Goal: Task Accomplishment & Management: Complete application form

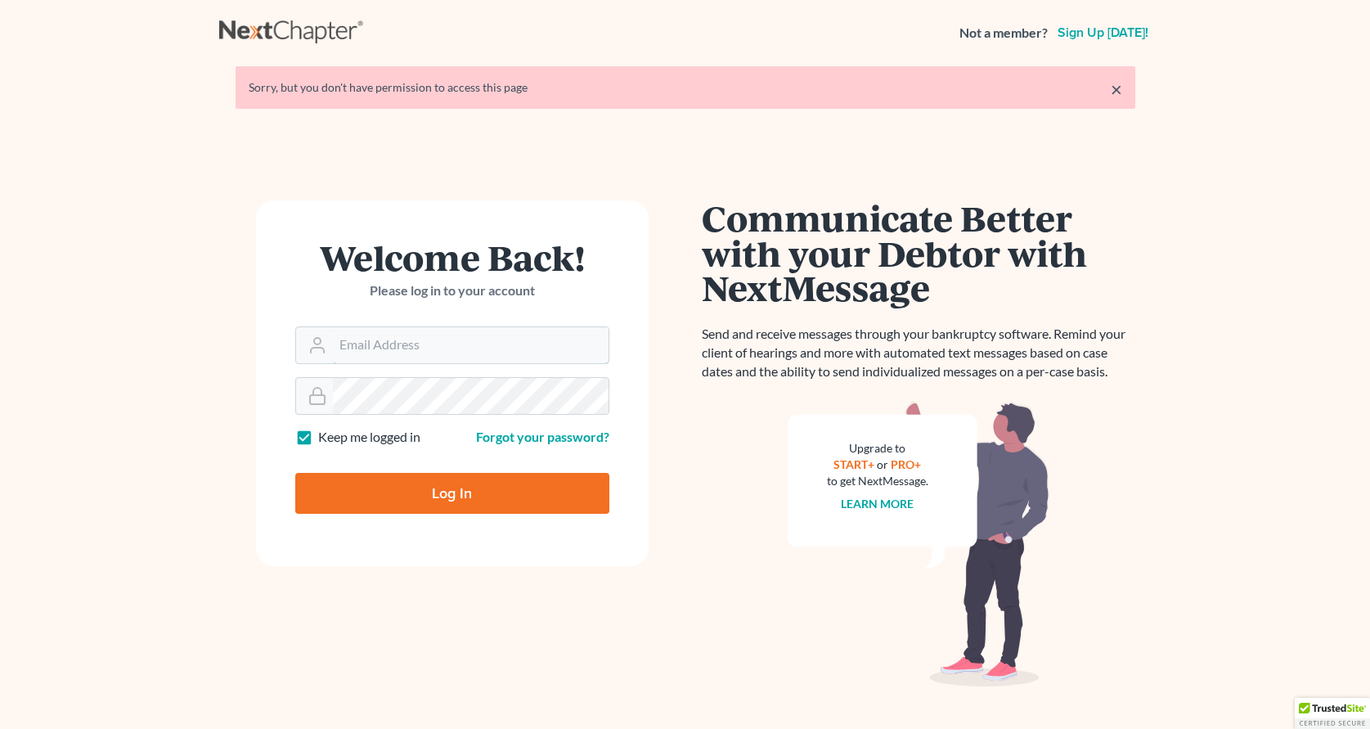
type input "[EMAIL_ADDRESS][PERSON_NAME][DOMAIN_NAME]"
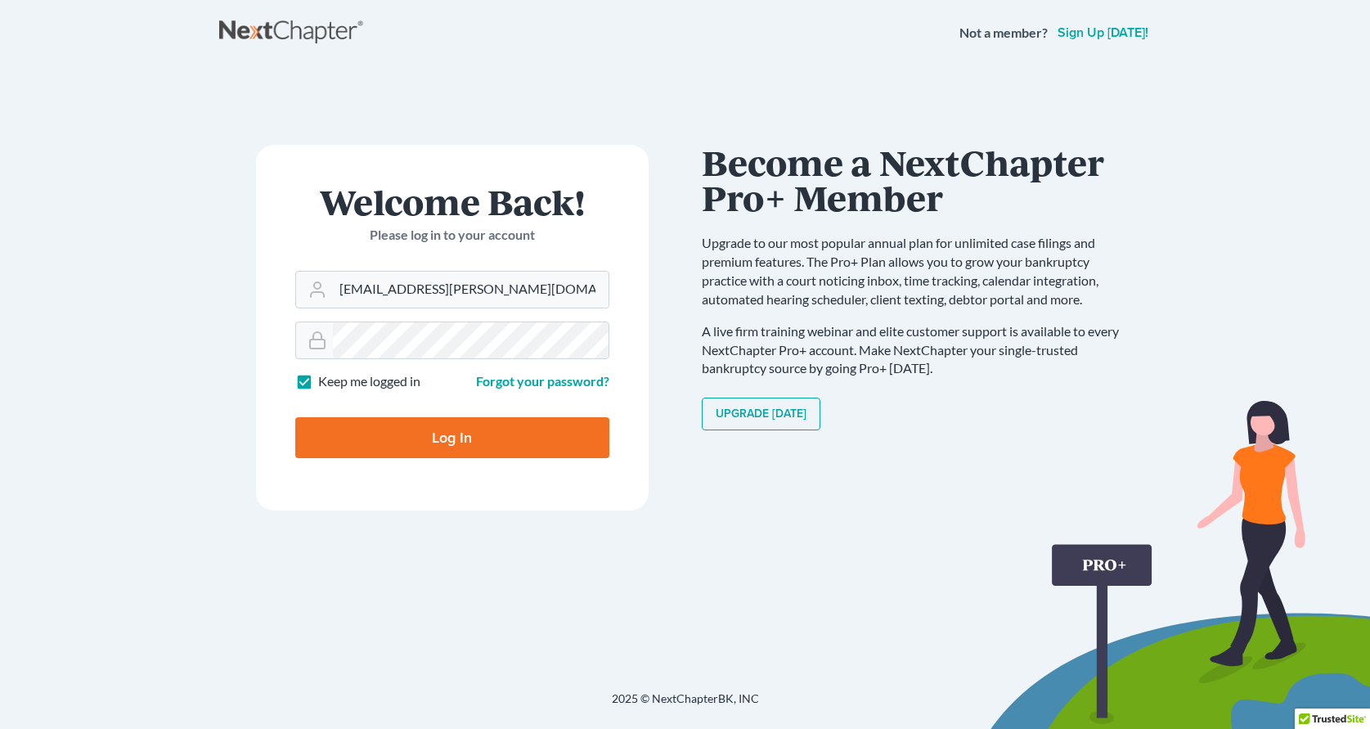
click at [500, 440] on input "Log In" at bounding box center [452, 437] width 314 height 41
type input "Thinking..."
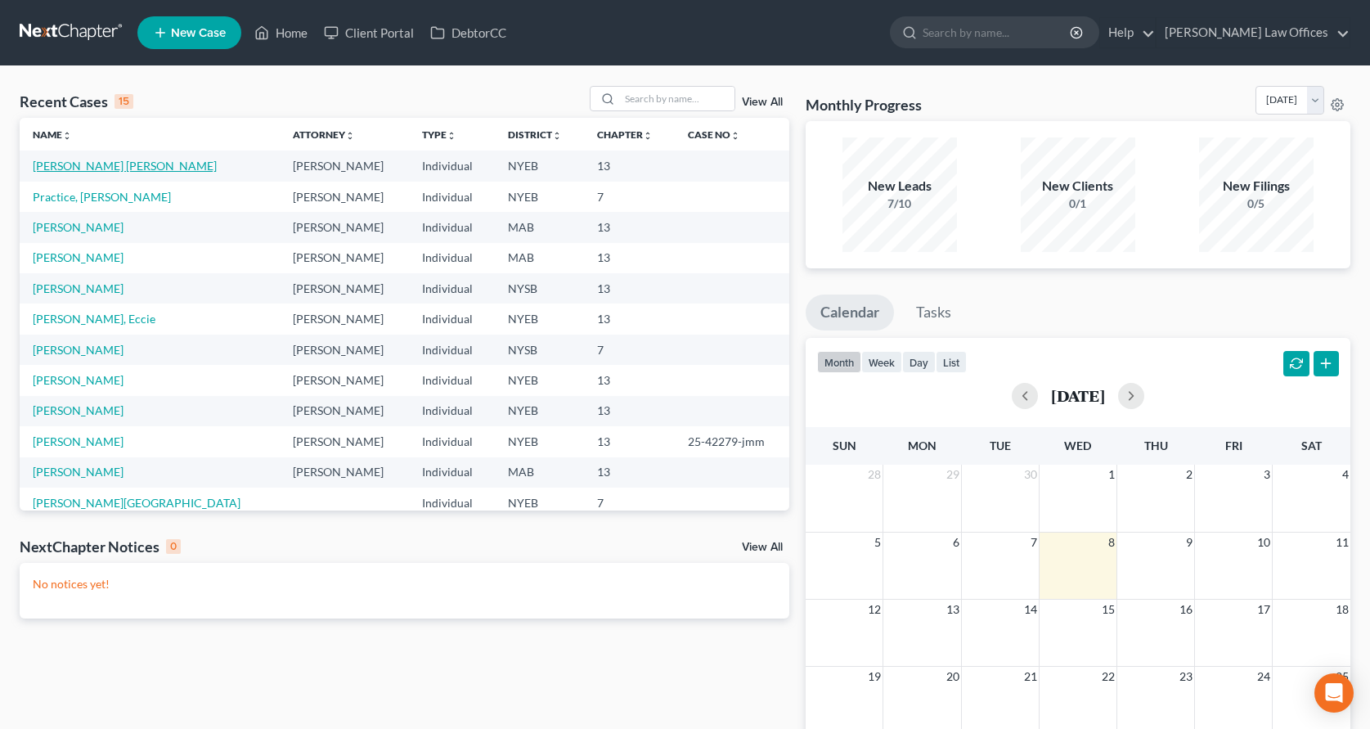
click at [89, 167] on link "[PERSON_NAME] [PERSON_NAME]" at bounding box center [125, 166] width 184 height 14
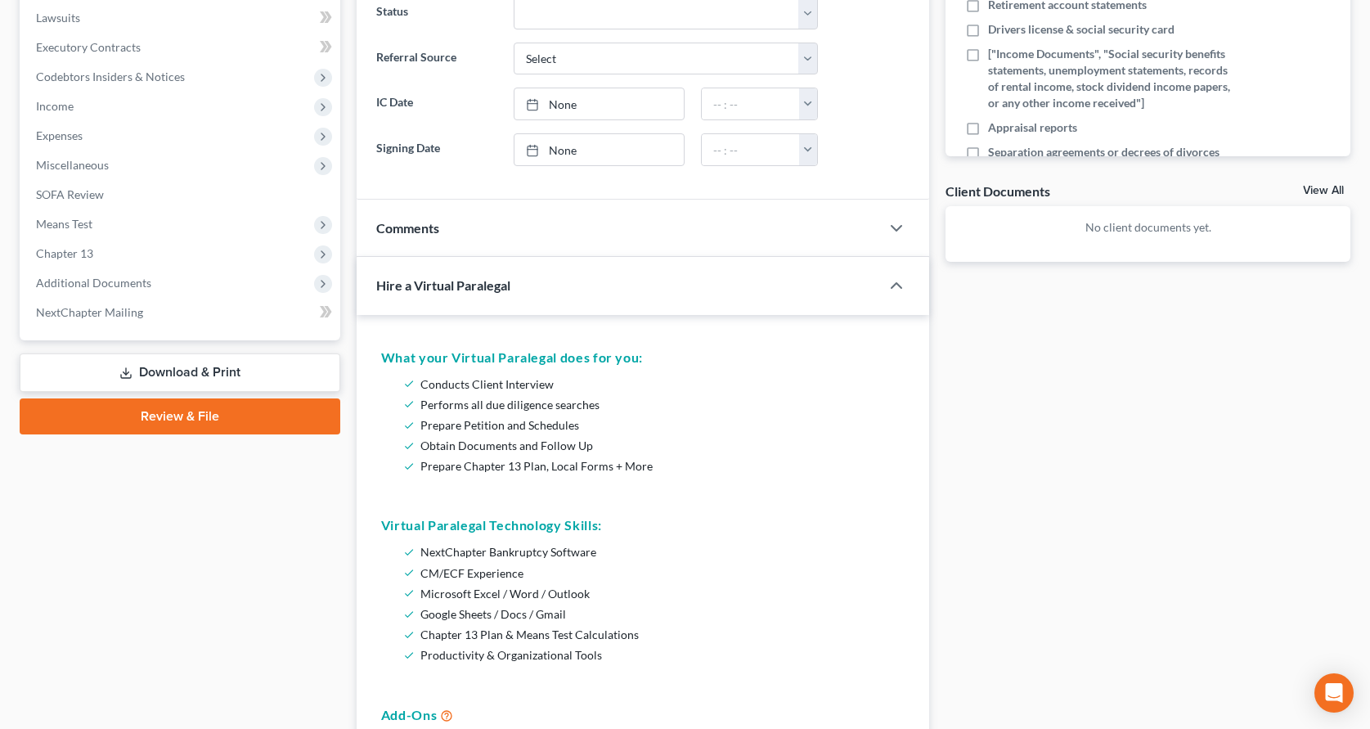
scroll to position [369, 0]
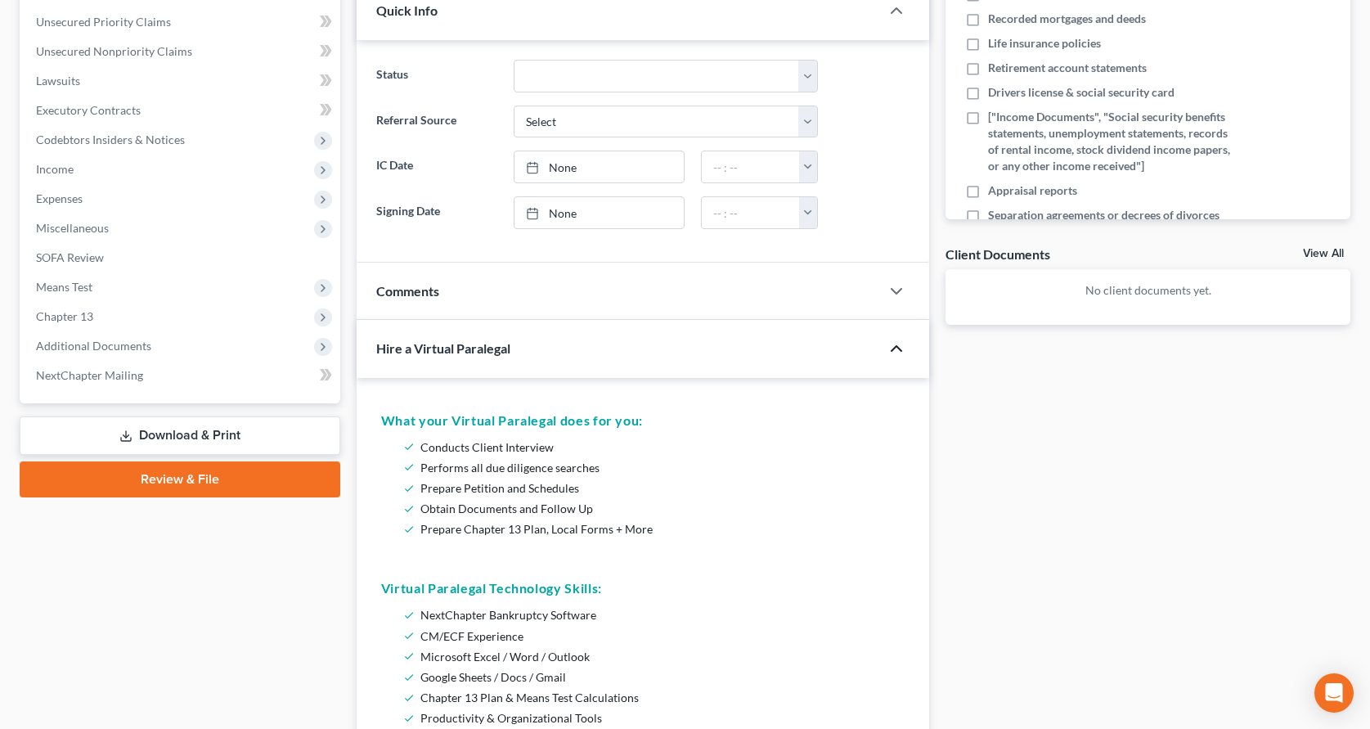
click at [898, 350] on icon "button" at bounding box center [897, 349] width 20 height 20
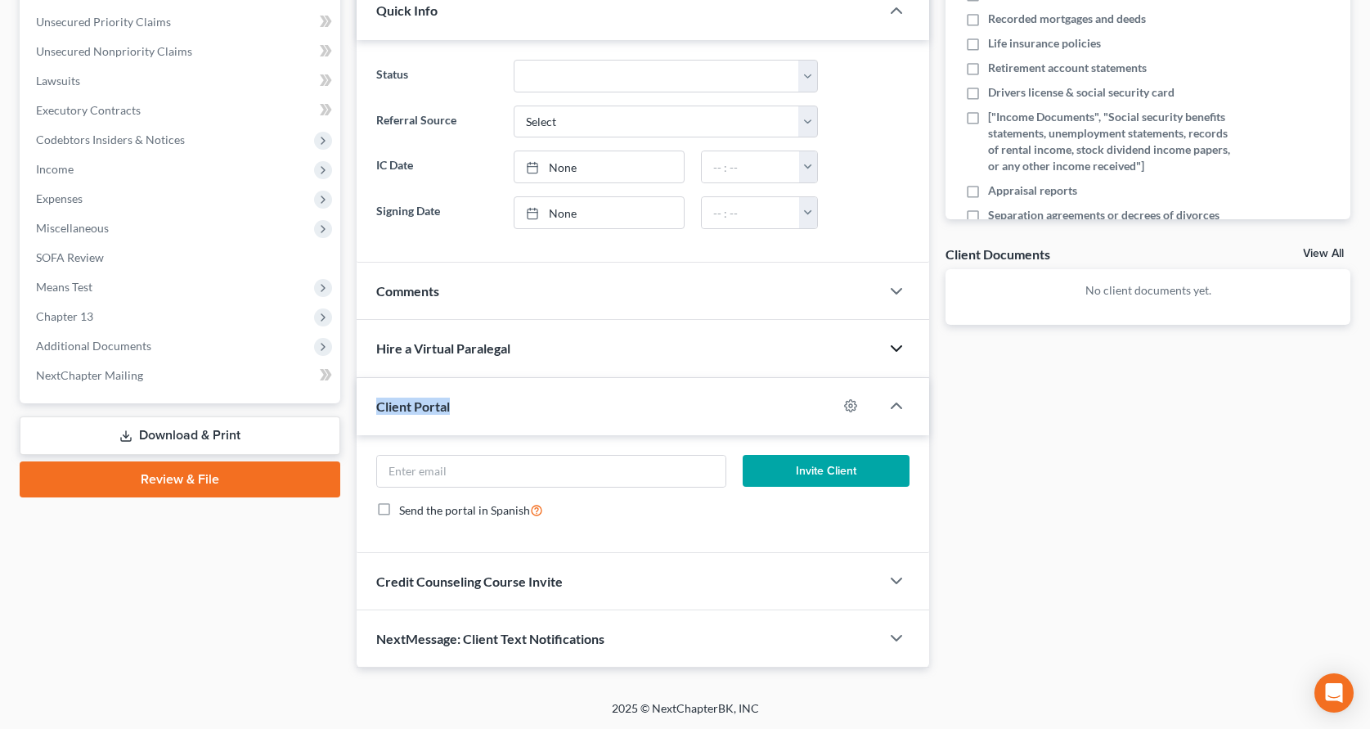
drag, startPoint x: 376, startPoint y: 409, endPoint x: 456, endPoint y: 412, distance: 79.4
click at [456, 412] on div "Client Portal" at bounding box center [598, 406] width 482 height 56
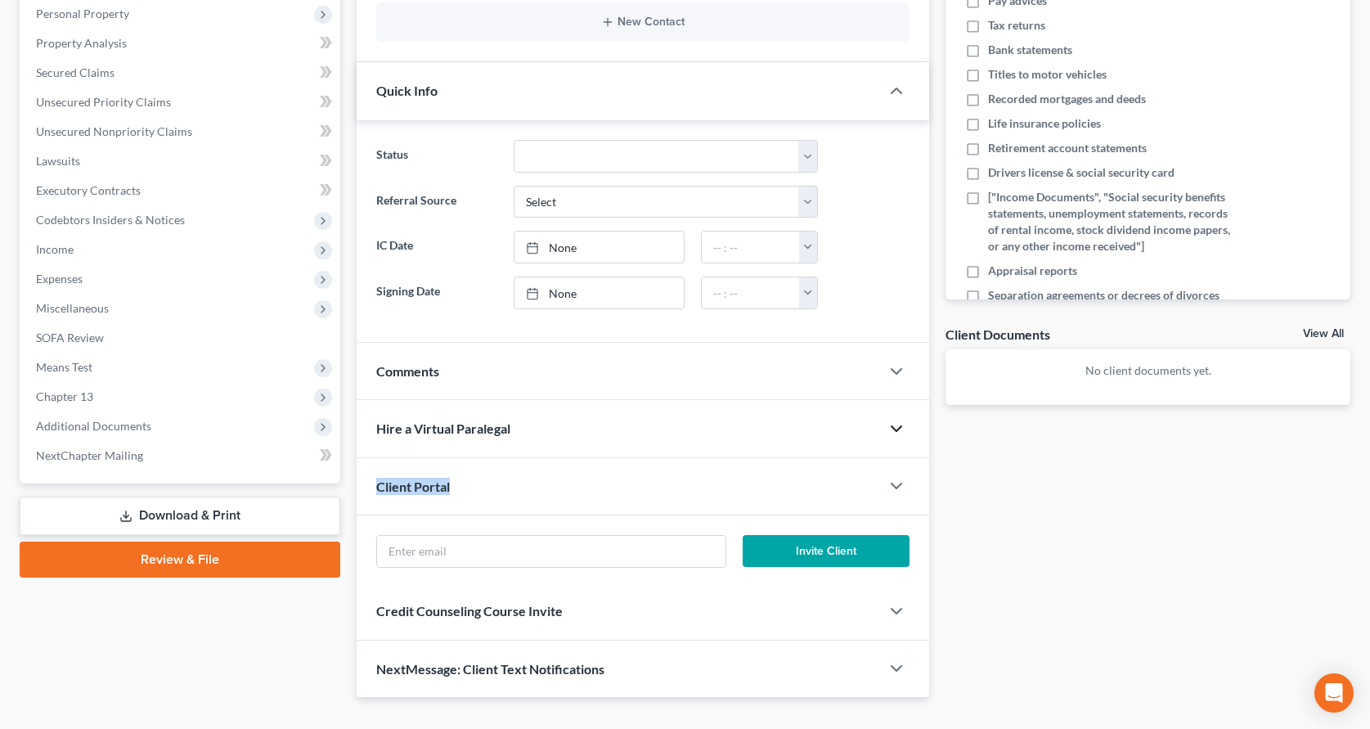
scroll to position [251, 0]
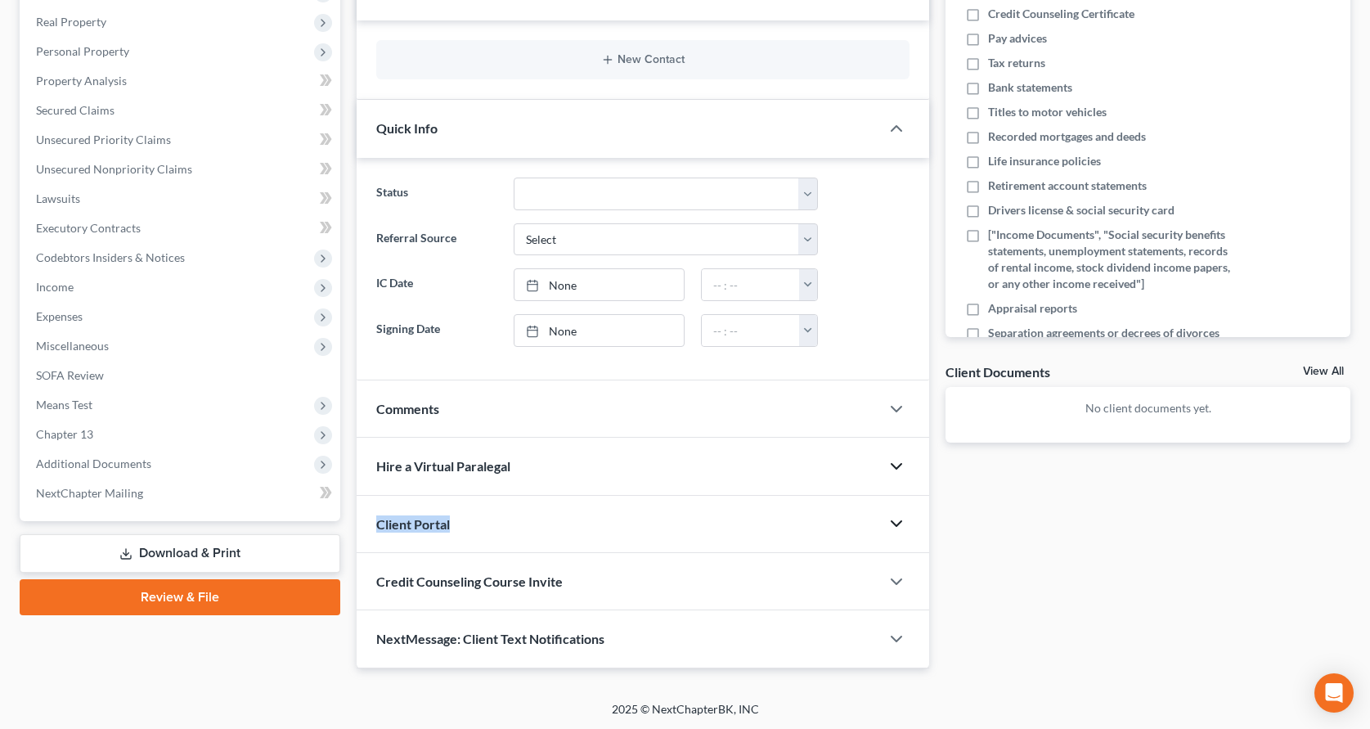
click at [903, 526] on icon "button" at bounding box center [897, 524] width 20 height 20
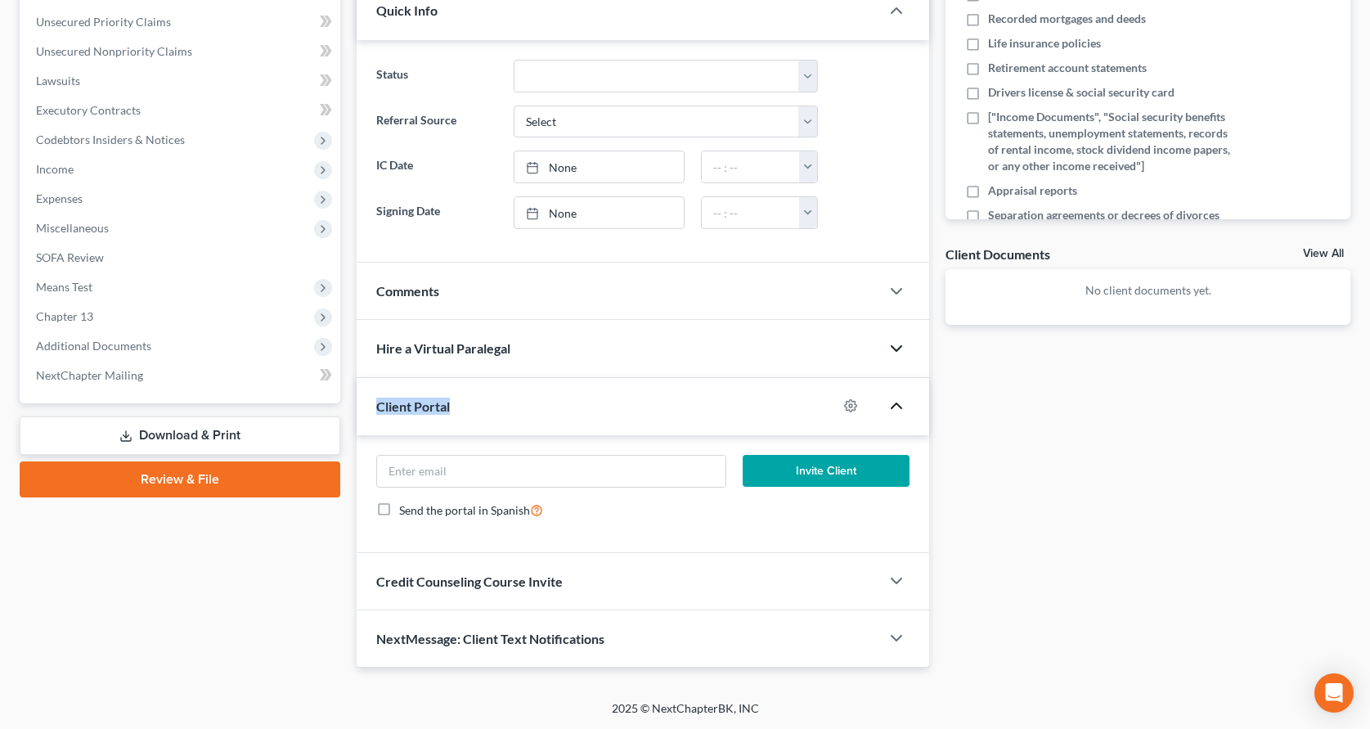
scroll to position [368, 0]
click at [484, 474] on input "email" at bounding box center [551, 472] width 349 height 31
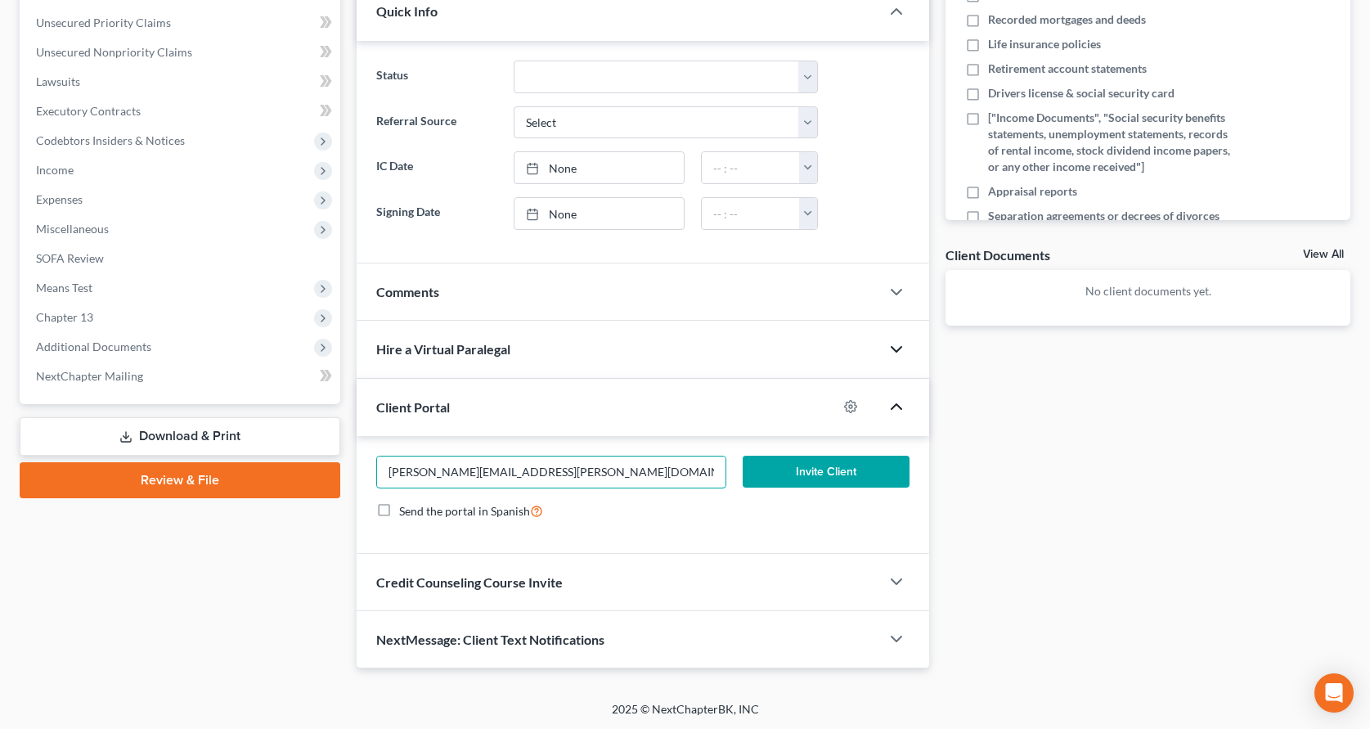
type input "maria@treanor-advocacy.com"
click at [835, 477] on button "Invite Client" at bounding box center [826, 472] width 167 height 33
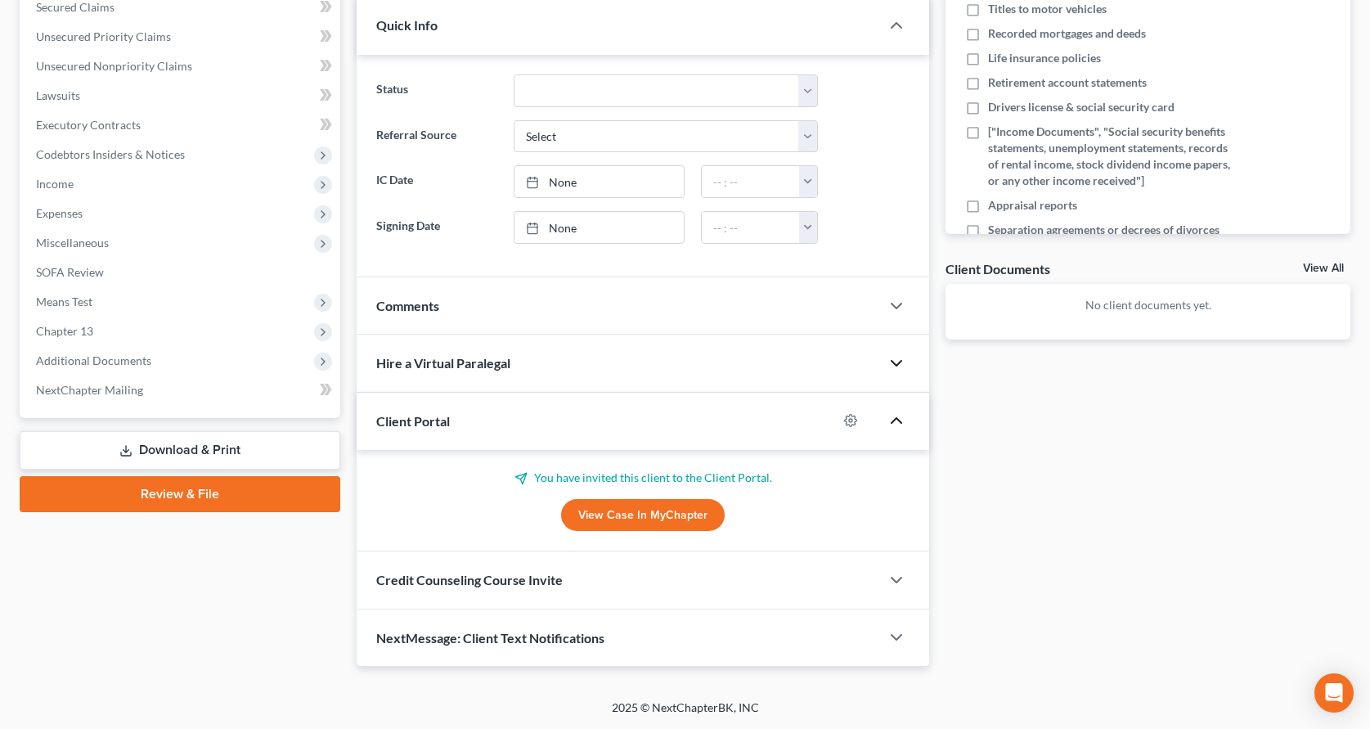
scroll to position [353, 0]
click at [664, 526] on link "View Case in MyChapter" at bounding box center [643, 516] width 164 height 33
click at [849, 420] on circle "button" at bounding box center [850, 421] width 3 height 3
select select "0"
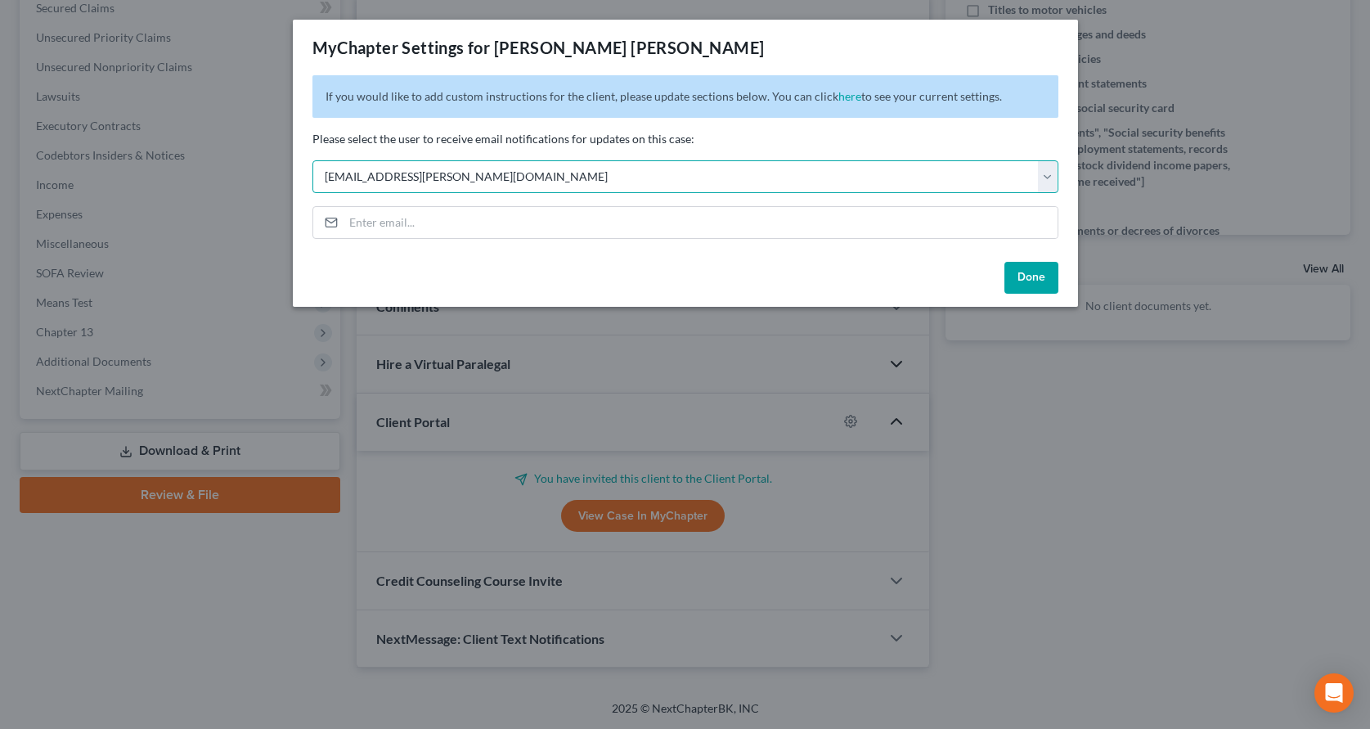
click at [1051, 181] on select "Select mtreanor@treanor-advocacy.com christa03952@gmail.com irish@treanor-advoc…" at bounding box center [686, 176] width 746 height 33
select select
click at [313, 160] on select "Select mtreanor@treanor-advocacy.com christa03952@gmail.com irish@treanor-advoc…" at bounding box center [686, 176] width 746 height 33
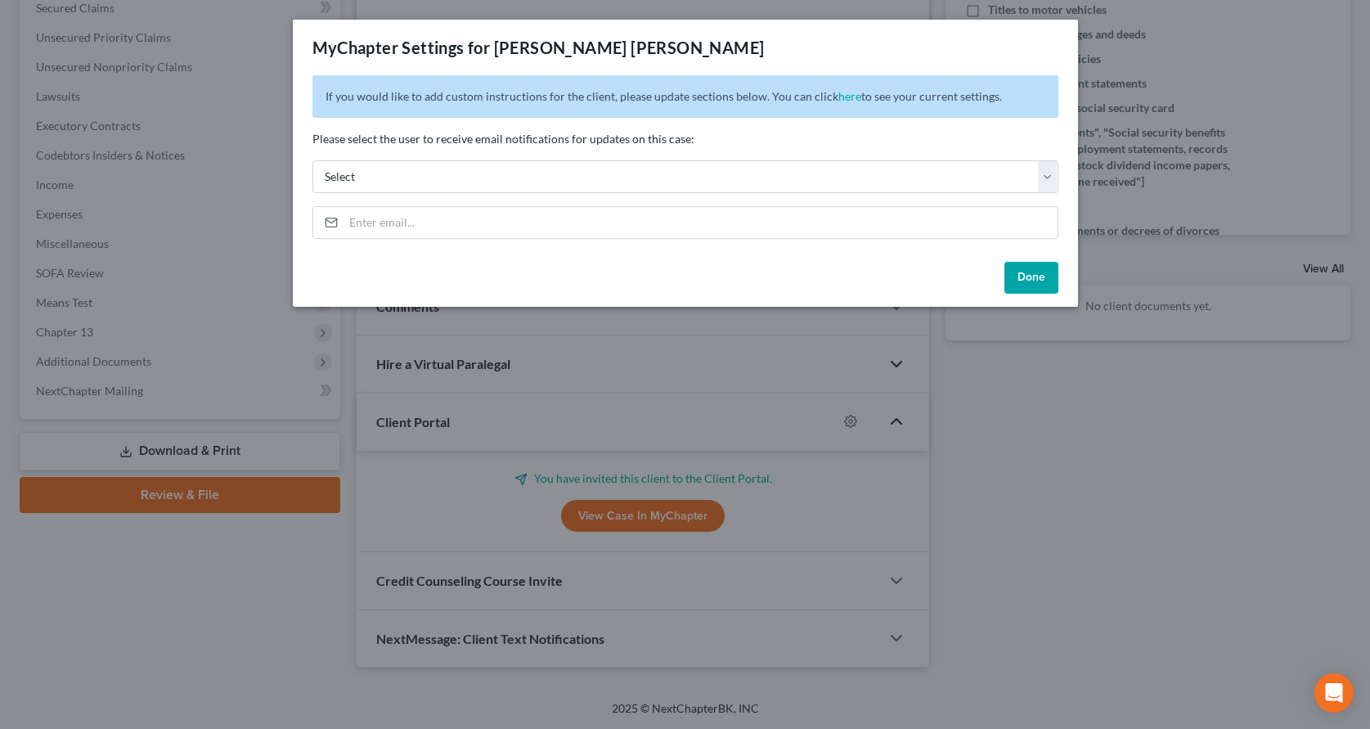
click at [1020, 275] on button "Done" at bounding box center [1032, 278] width 54 height 33
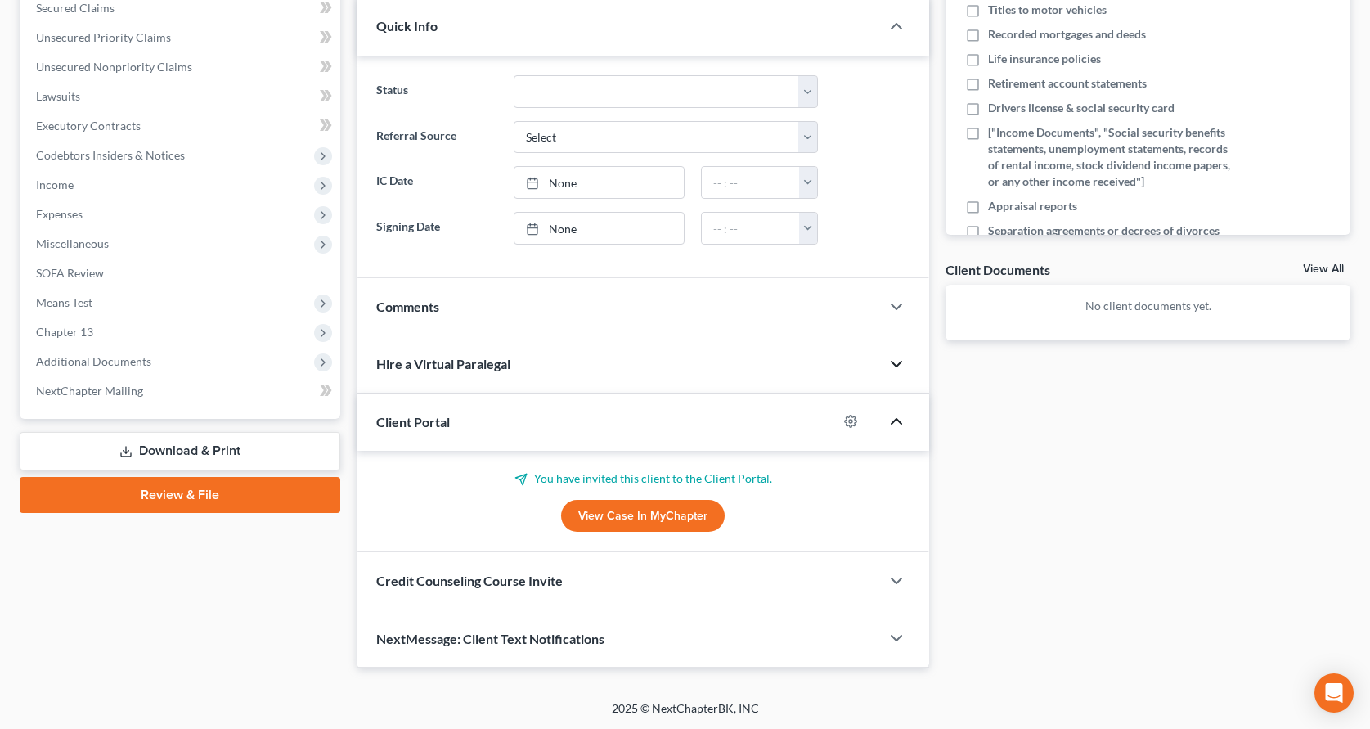
click at [898, 420] on icon "button" at bounding box center [897, 422] width 20 height 20
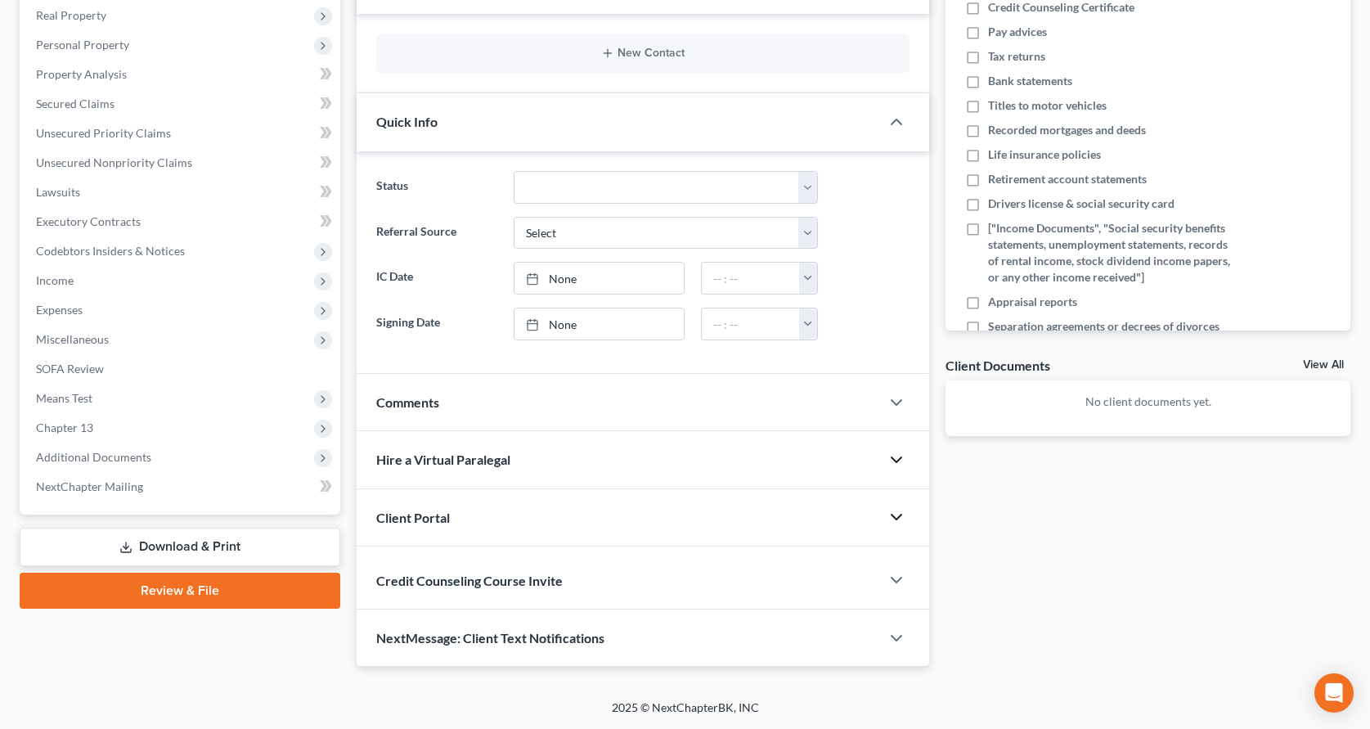
scroll to position [251, 0]
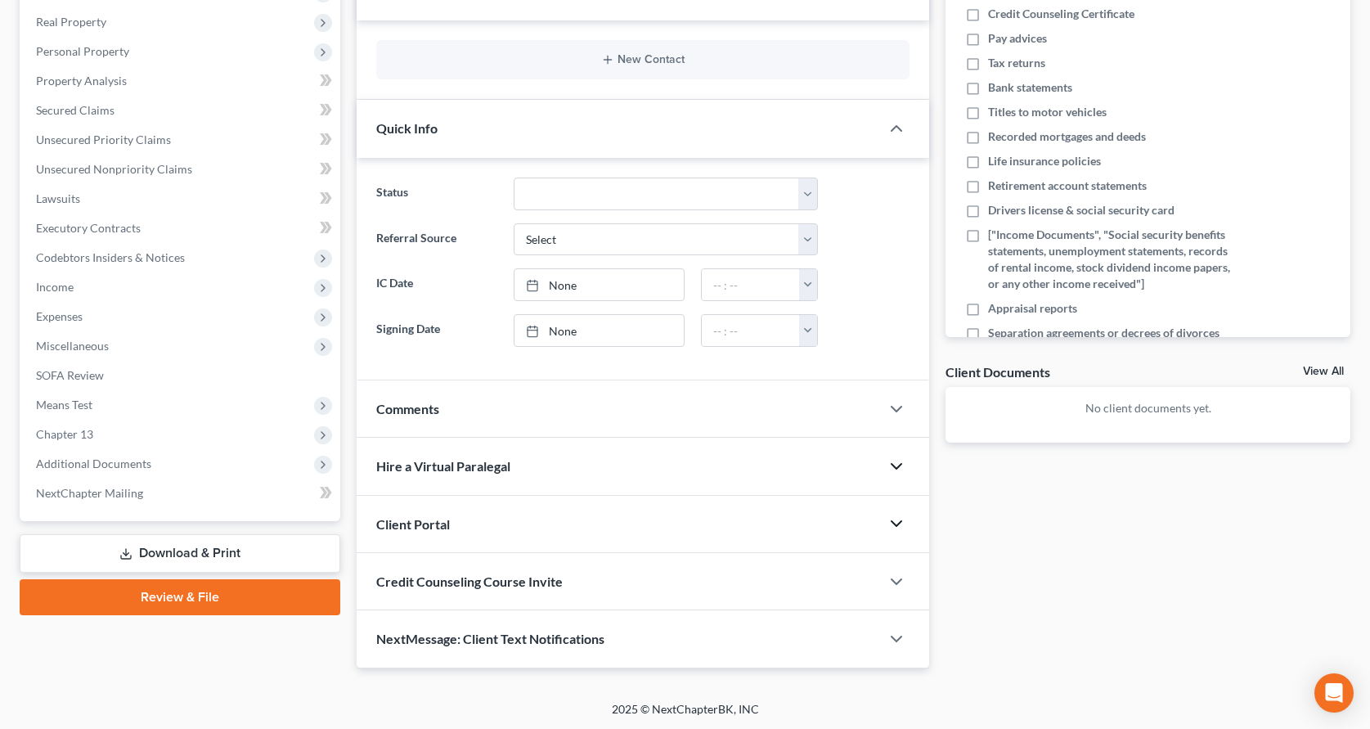
click at [439, 530] on div "Client Portal" at bounding box center [619, 524] width 524 height 56
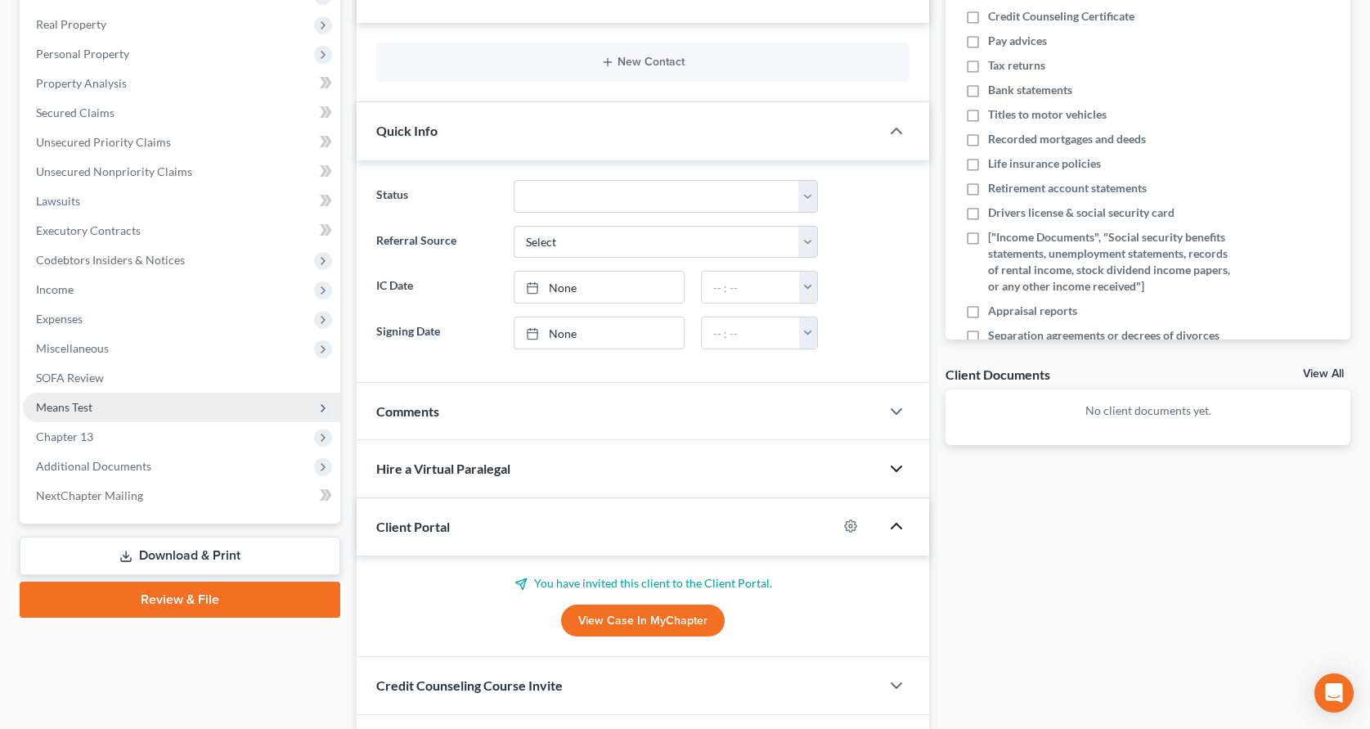
scroll to position [0, 0]
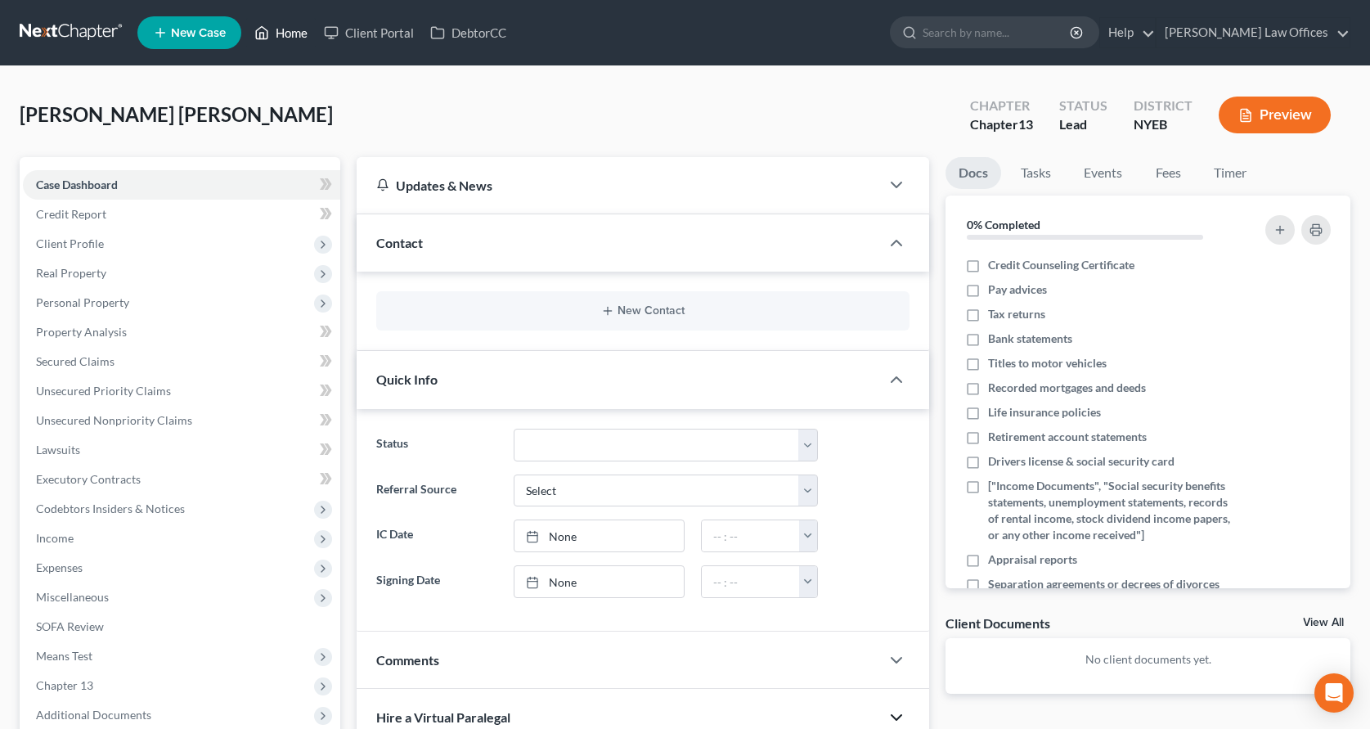
drag, startPoint x: 295, startPoint y: 31, endPoint x: 288, endPoint y: 38, distance: 9.9
click at [295, 31] on link "Home" at bounding box center [281, 32] width 70 height 29
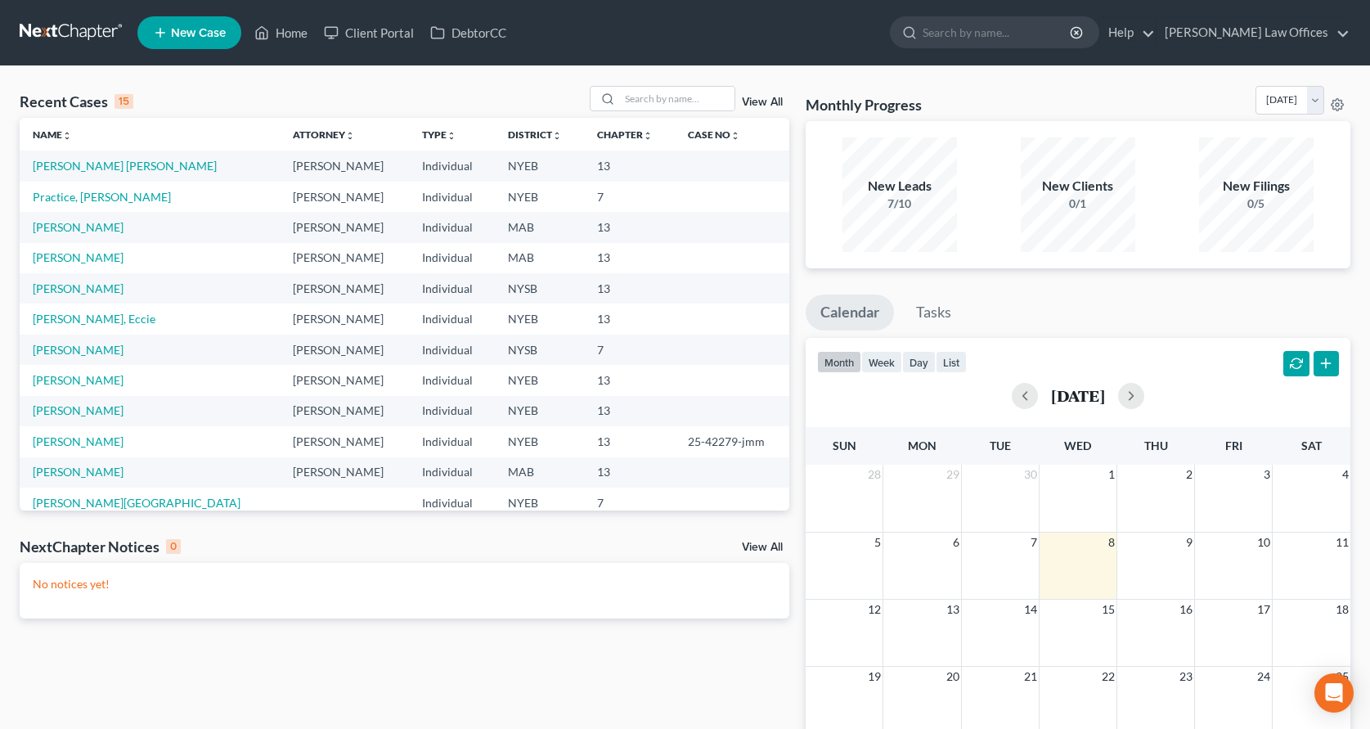
click at [174, 32] on span "New Case" at bounding box center [198, 33] width 55 height 12
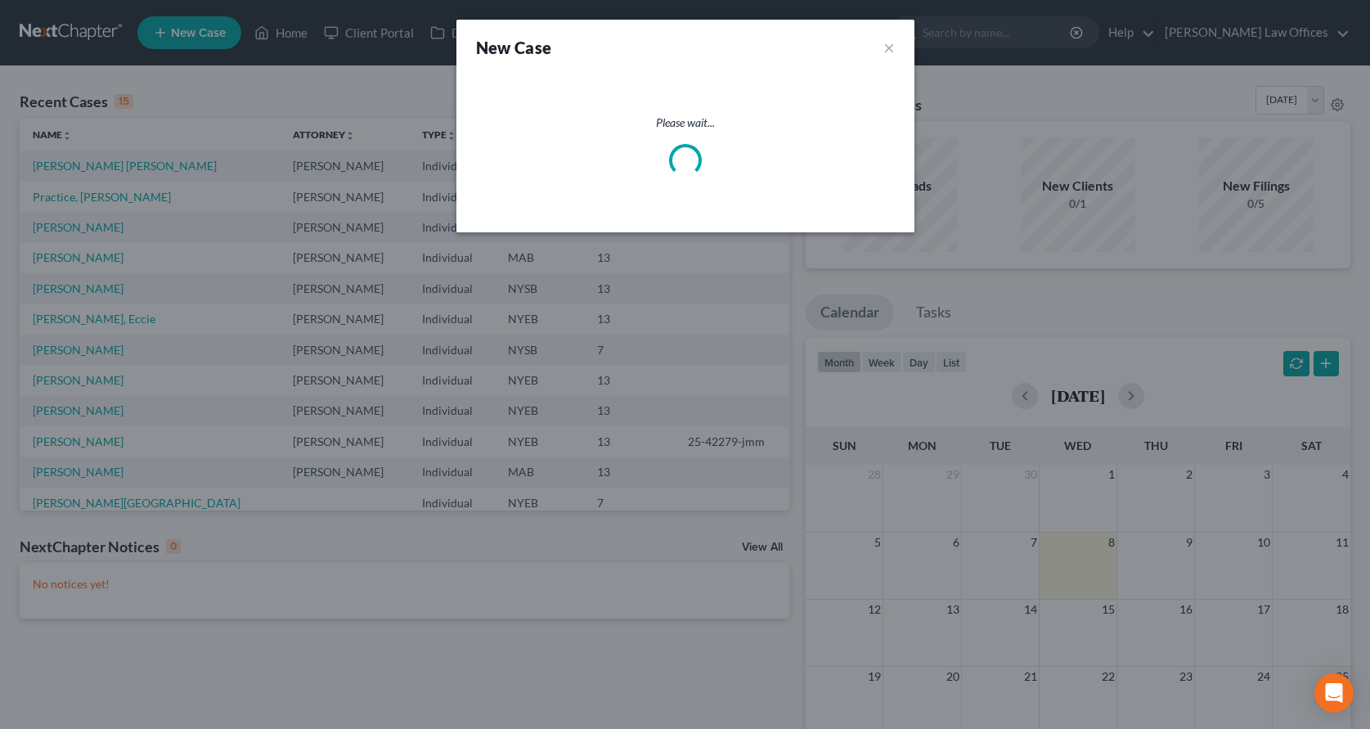
select select "53"
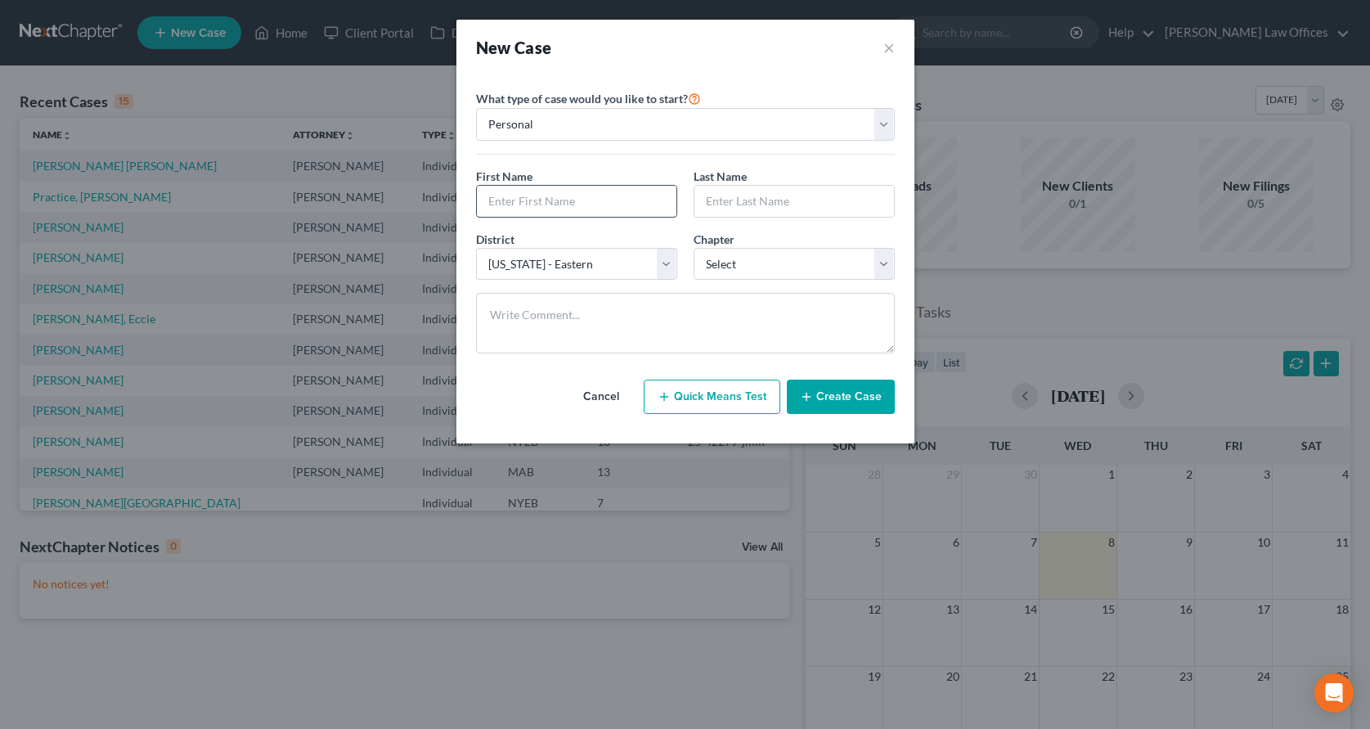
click at [570, 200] on input "text" at bounding box center [577, 201] width 200 height 31
click at [536, 205] on input "text" at bounding box center [577, 201] width 200 height 31
type input "Abdoul"
type input "Barry"
click at [661, 264] on select "Select Alabama - Middle Alabama - Northern Alabama - Southern Alaska Arizona Ar…" at bounding box center [576, 264] width 201 height 33
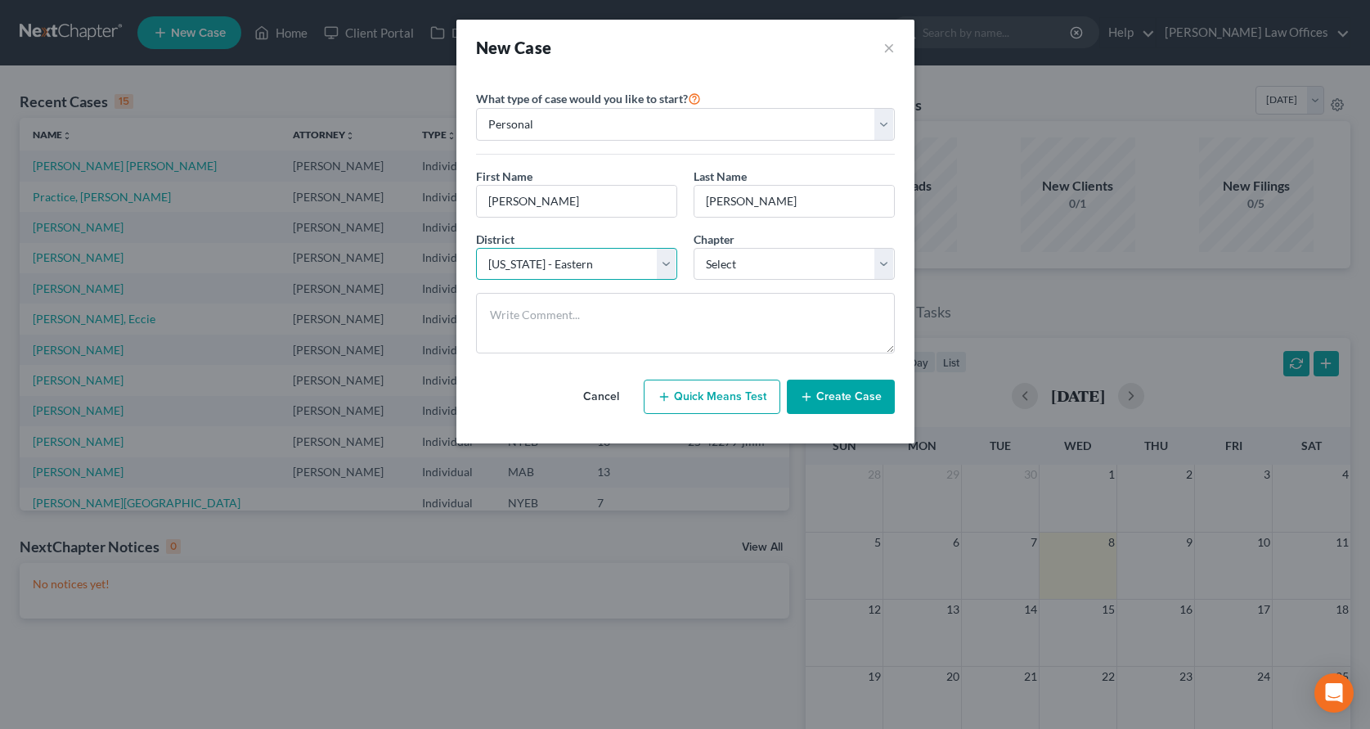
select select "55"
click at [476, 248] on select "Select Alabama - Middle Alabama - Northern Alabama - Southern Alaska Arizona Ar…" at bounding box center [576, 264] width 201 height 33
click at [888, 266] on select "Select 7 11 12 13" at bounding box center [794, 264] width 201 height 33
select select "0"
click at [694, 248] on select "Select 7 11 12 13" at bounding box center [794, 264] width 201 height 33
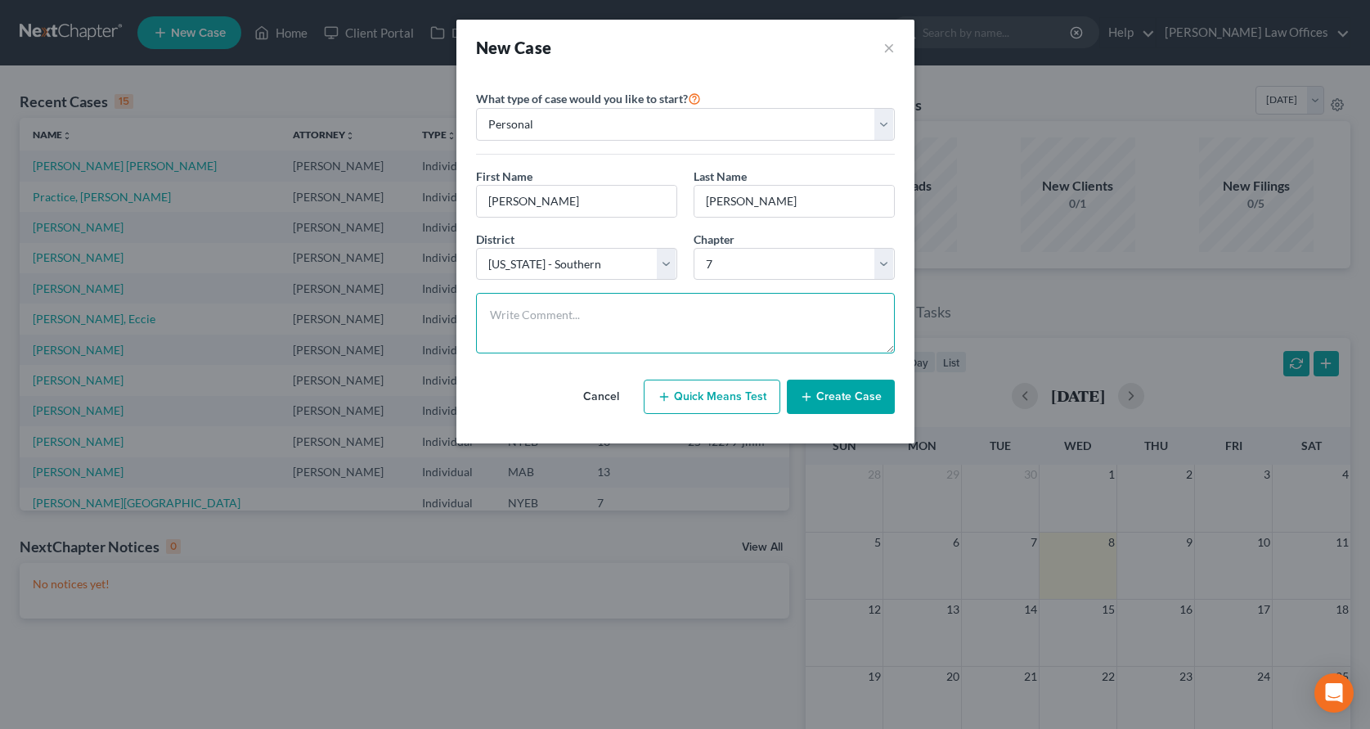
click at [594, 308] on textarea at bounding box center [685, 323] width 419 height 61
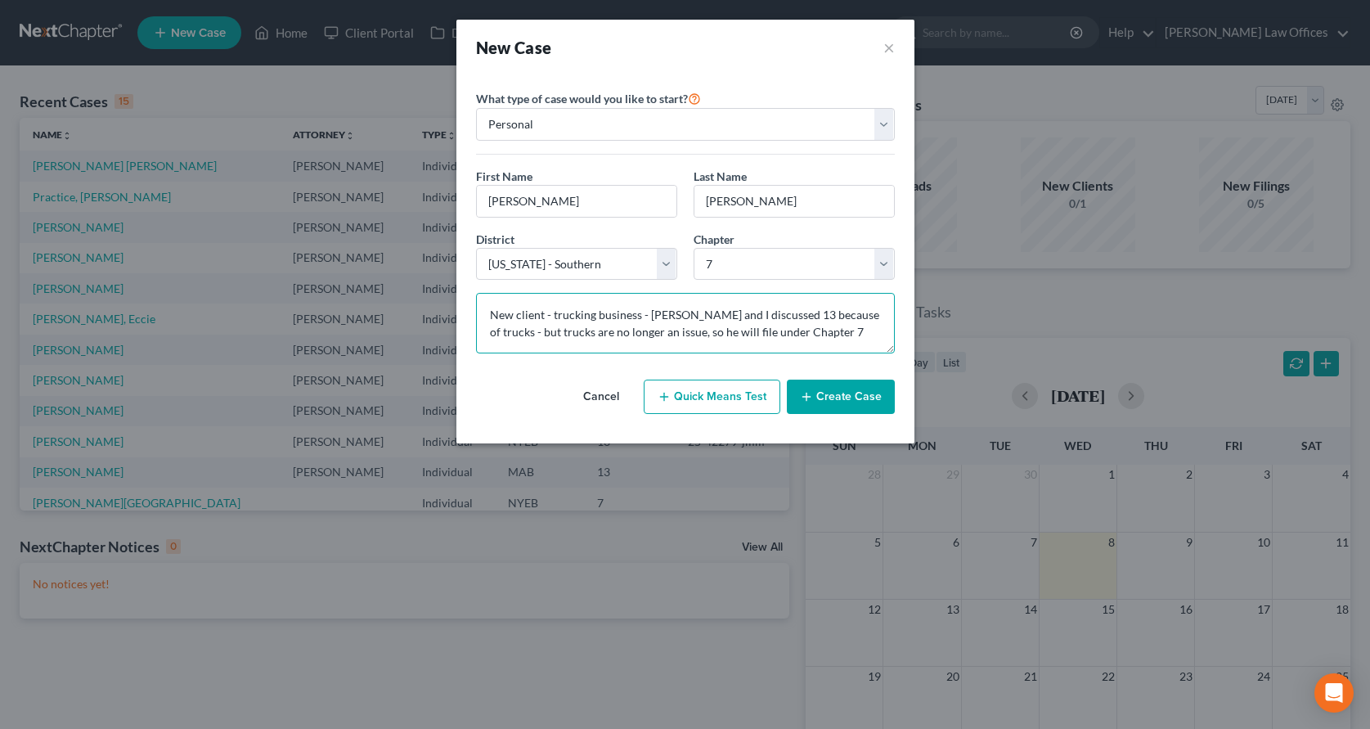
type textarea "New client - trucking business - [PERSON_NAME] and I discussed 13 because of tr…"
click at [832, 399] on button "Create Case" at bounding box center [841, 397] width 108 height 34
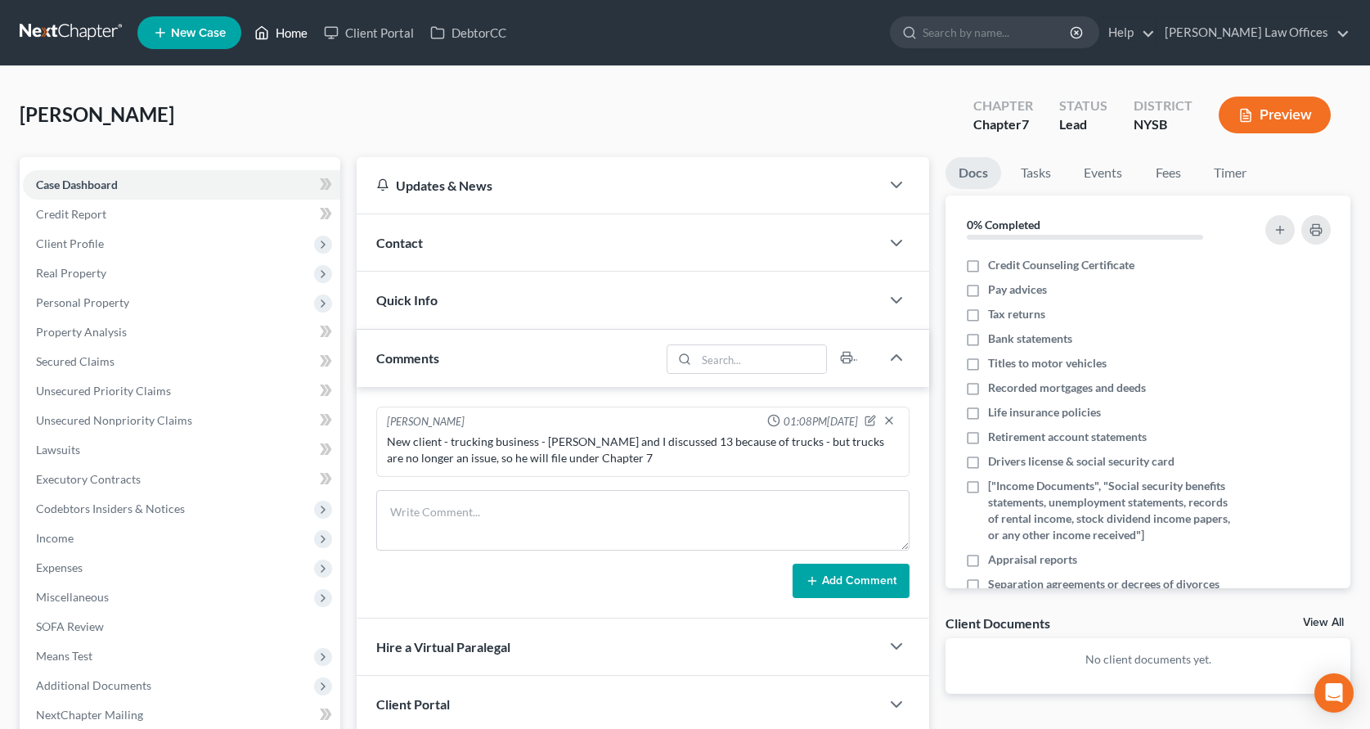
click at [262, 34] on icon at bounding box center [261, 33] width 15 height 20
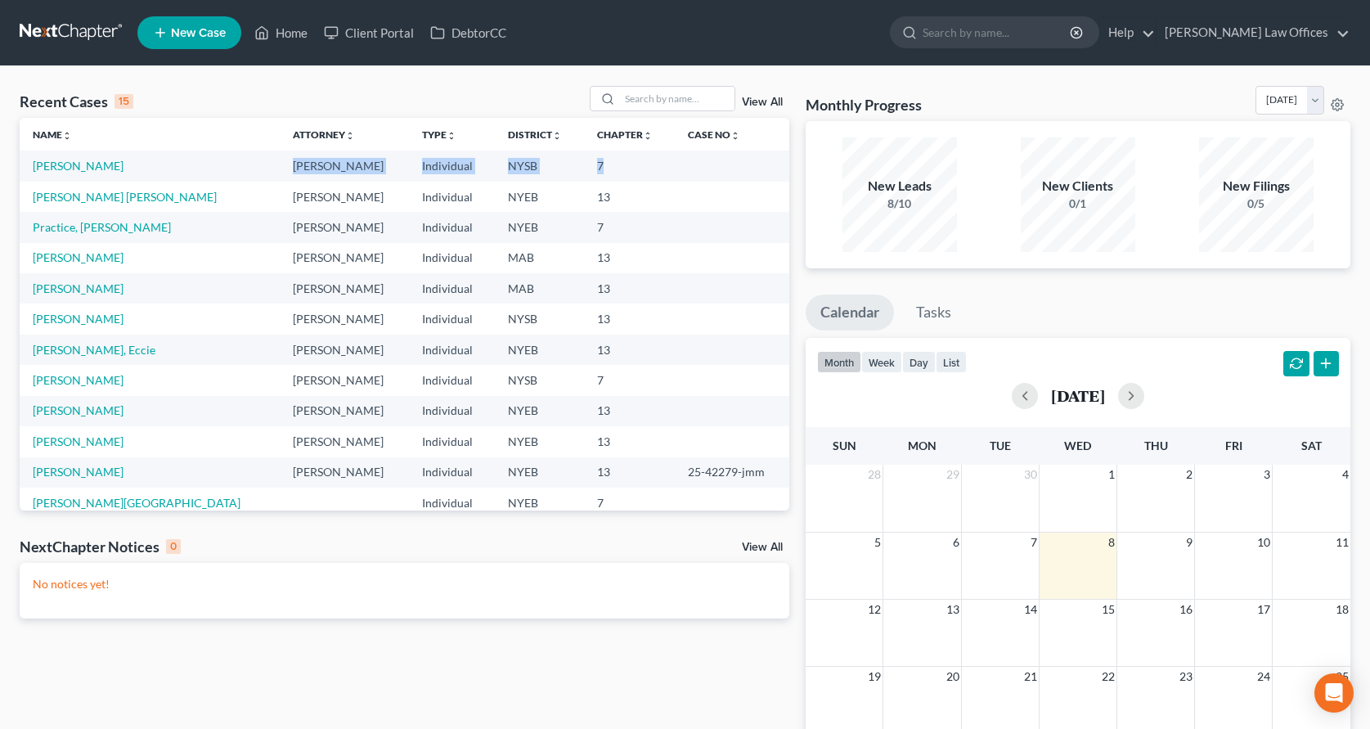
drag, startPoint x: 153, startPoint y: 169, endPoint x: 682, endPoint y: 171, distance: 529.4
click at [682, 171] on tr "Barry, Abdoul Michael Treanor Individual NYSB 7" at bounding box center [405, 166] width 770 height 30
click at [611, 169] on td "7" at bounding box center [629, 166] width 91 height 30
click at [74, 169] on link "[PERSON_NAME]" at bounding box center [78, 166] width 91 height 14
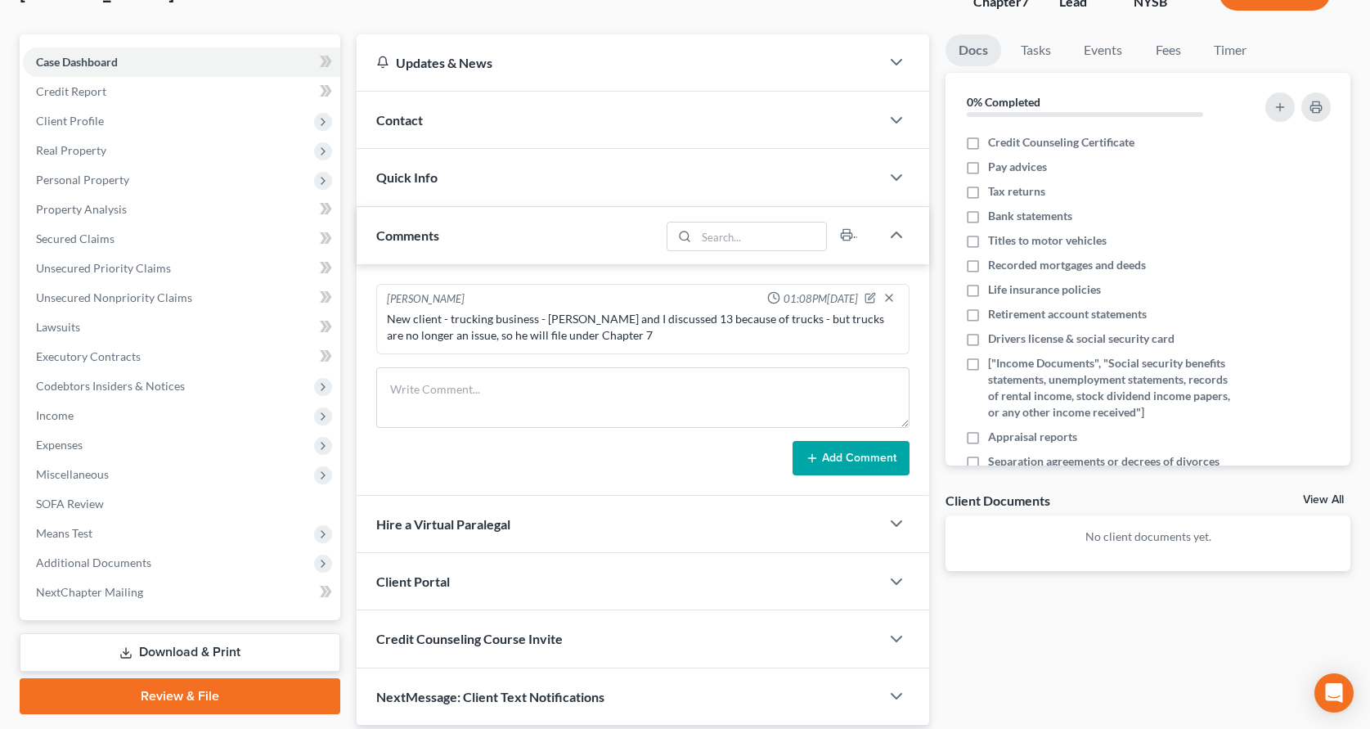
scroll to position [181, 0]
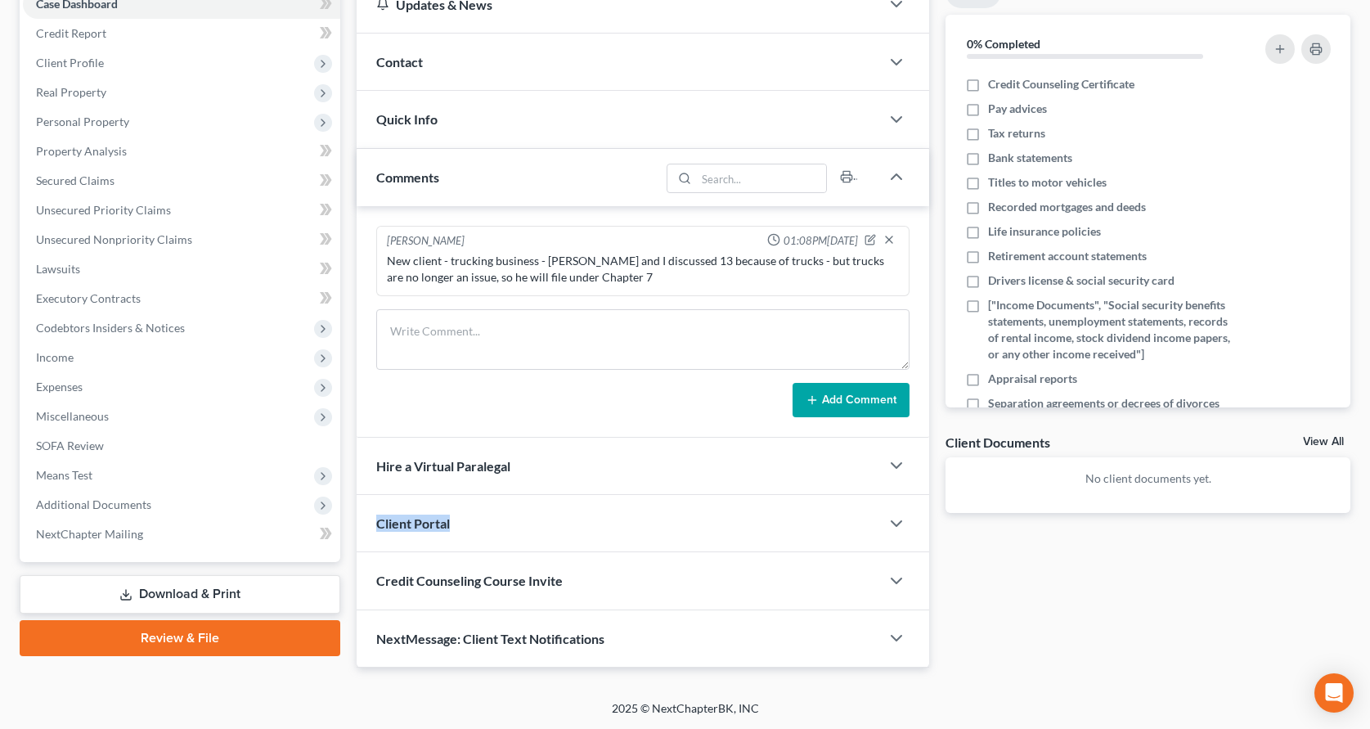
drag, startPoint x: 376, startPoint y: 524, endPoint x: 484, endPoint y: 524, distance: 108.8
click at [454, 526] on div "Client Portal" at bounding box center [619, 523] width 524 height 56
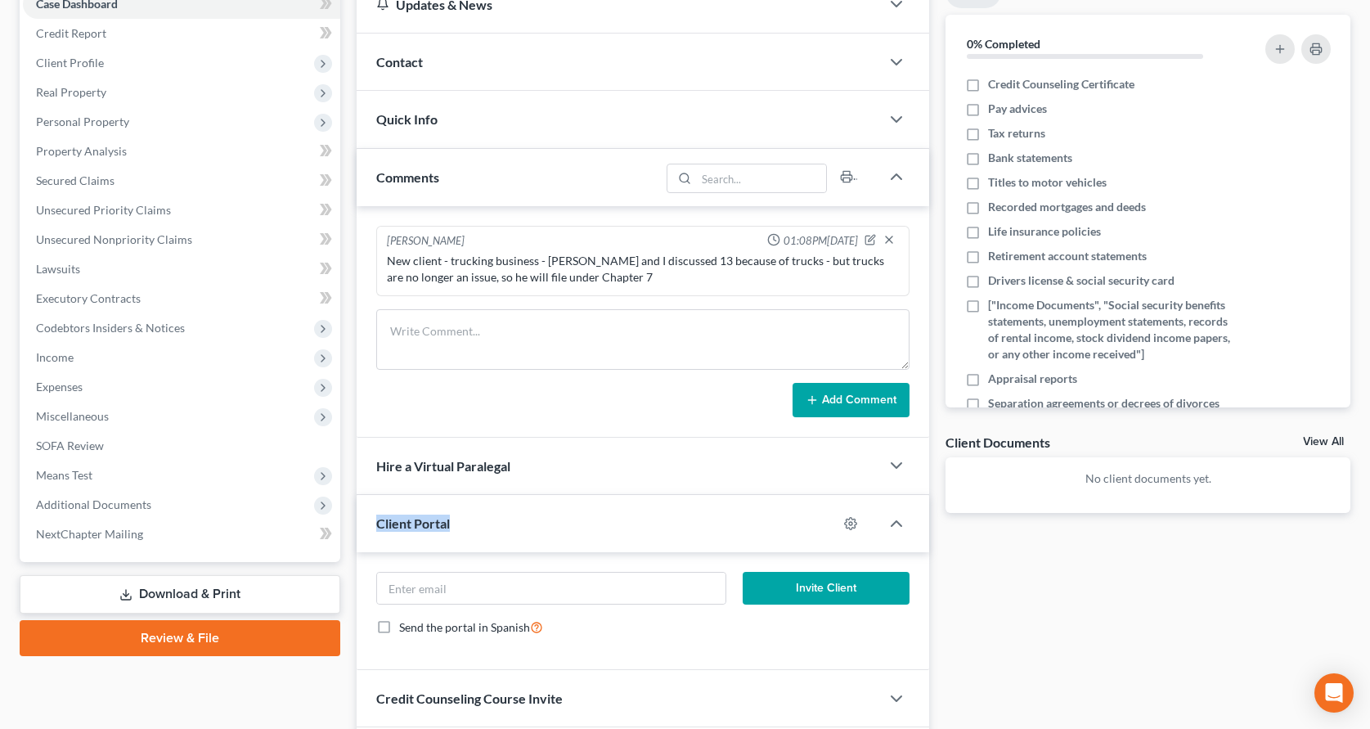
scroll to position [298, 0]
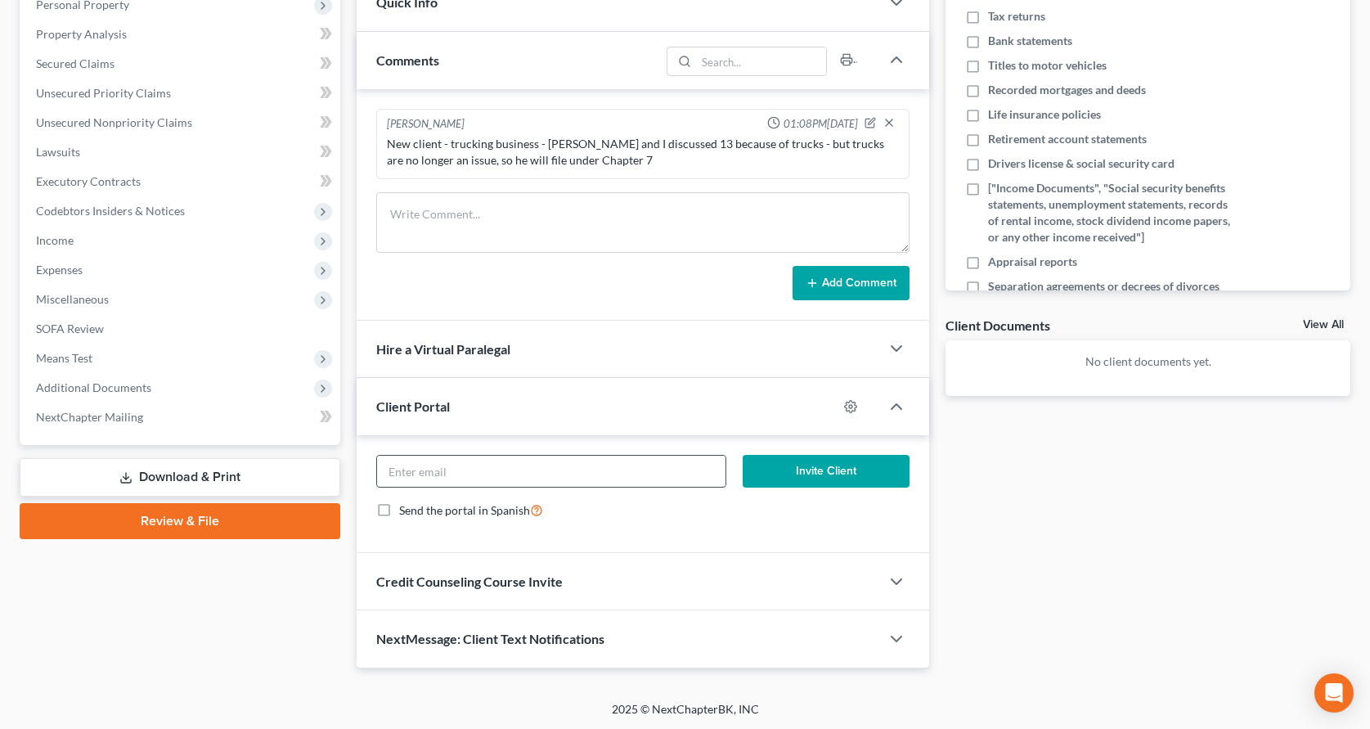
click at [520, 476] on input "email" at bounding box center [551, 471] width 349 height 31
type input "karimtrucking99@gmail.com"
click at [796, 467] on button "Invite Client" at bounding box center [826, 471] width 167 height 33
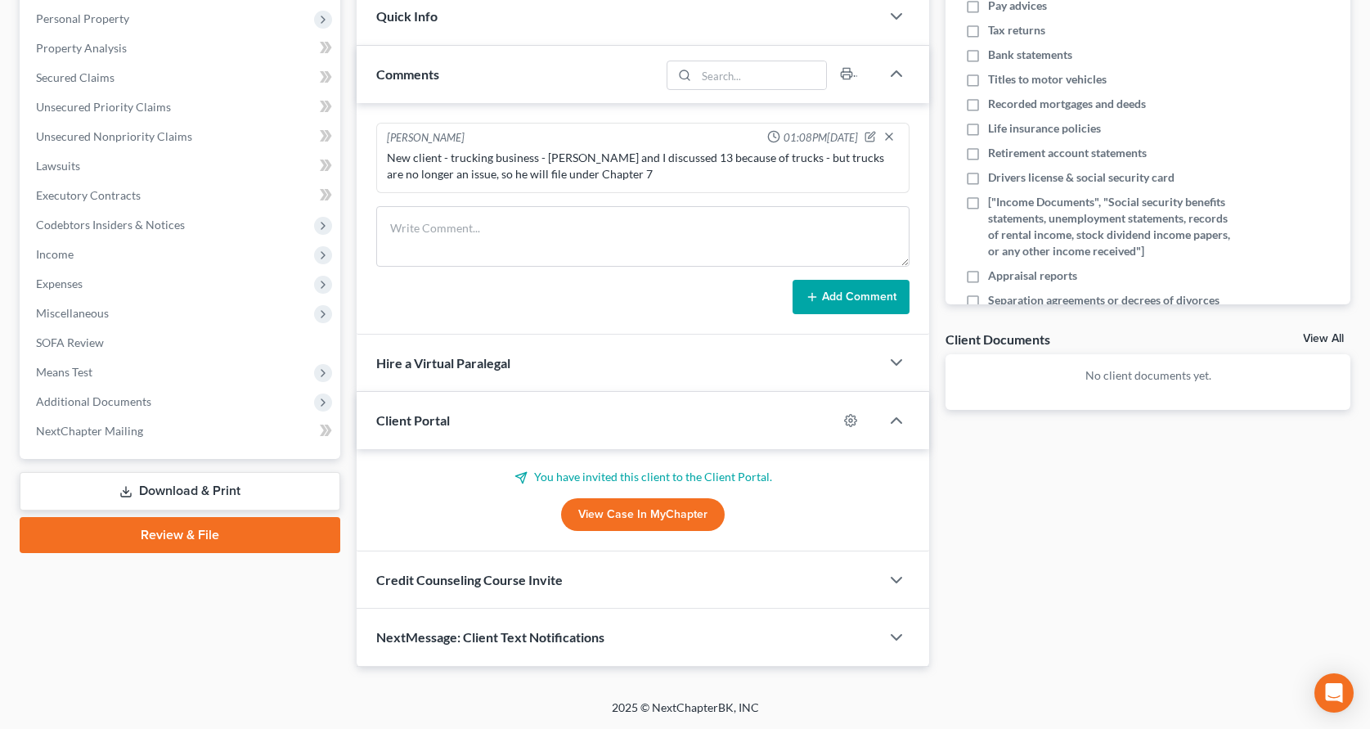
scroll to position [282, 0]
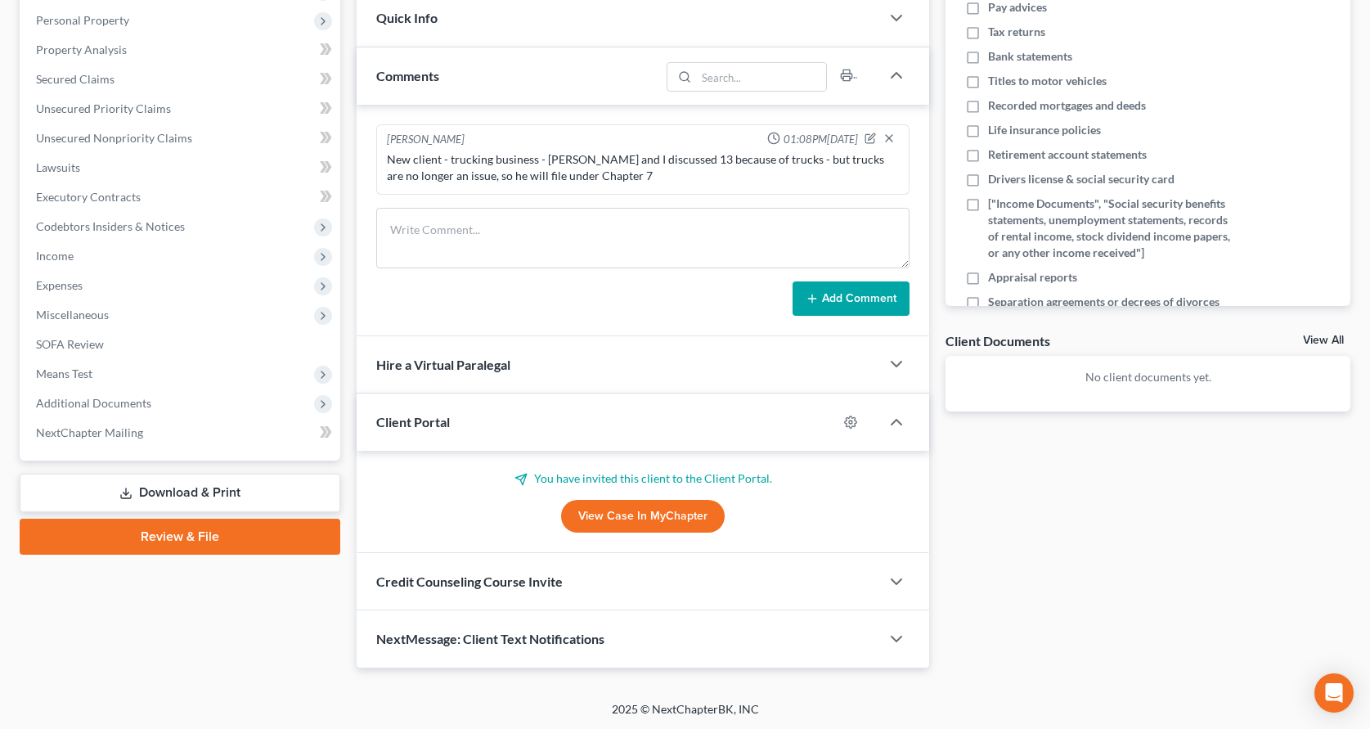
click at [648, 517] on link "View Case in MyChapter" at bounding box center [643, 516] width 164 height 33
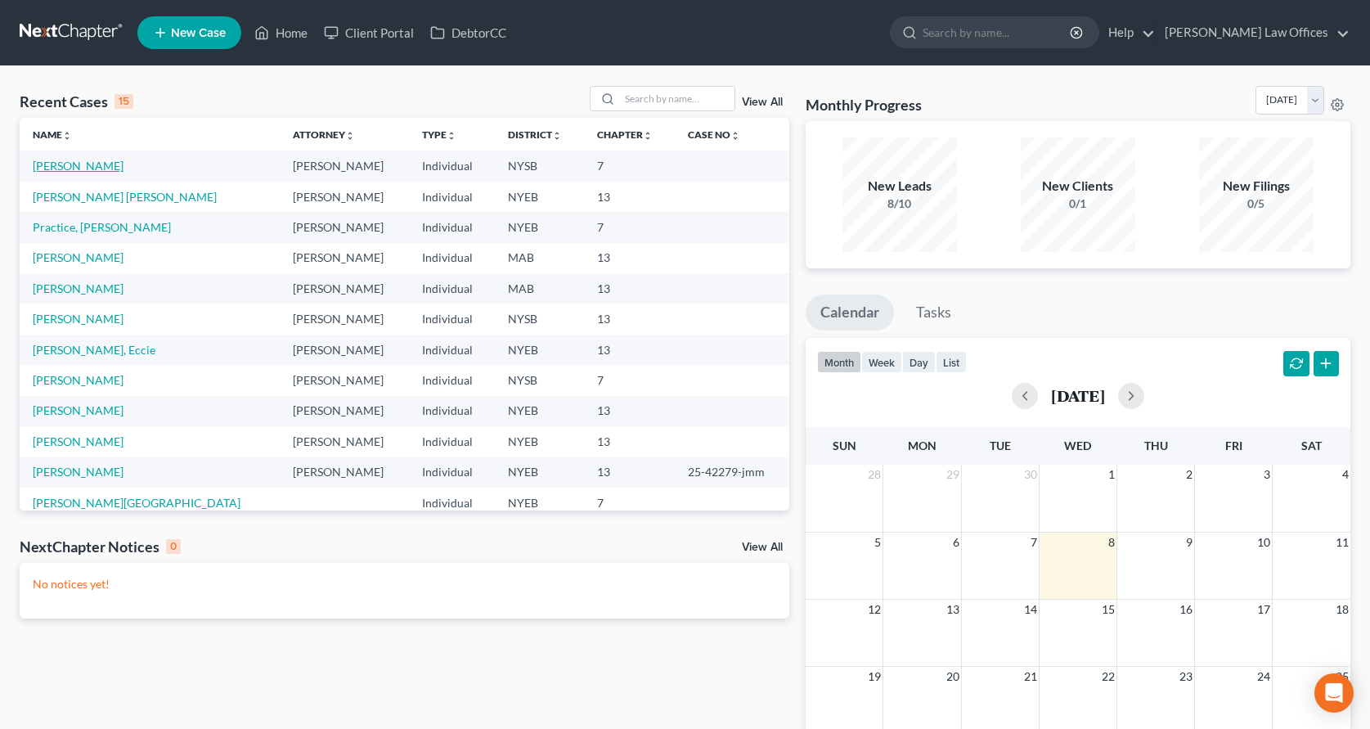
click at [92, 168] on link "[PERSON_NAME]" at bounding box center [78, 166] width 91 height 14
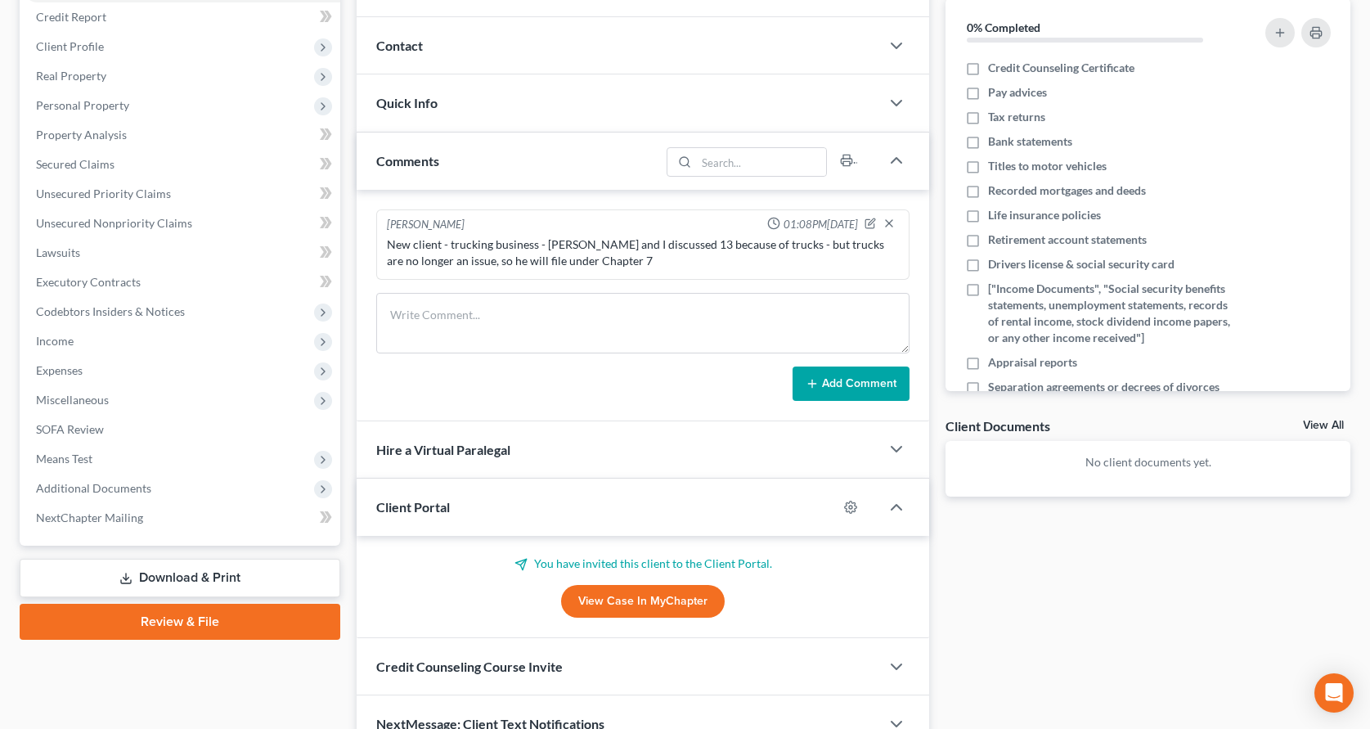
scroll to position [282, 0]
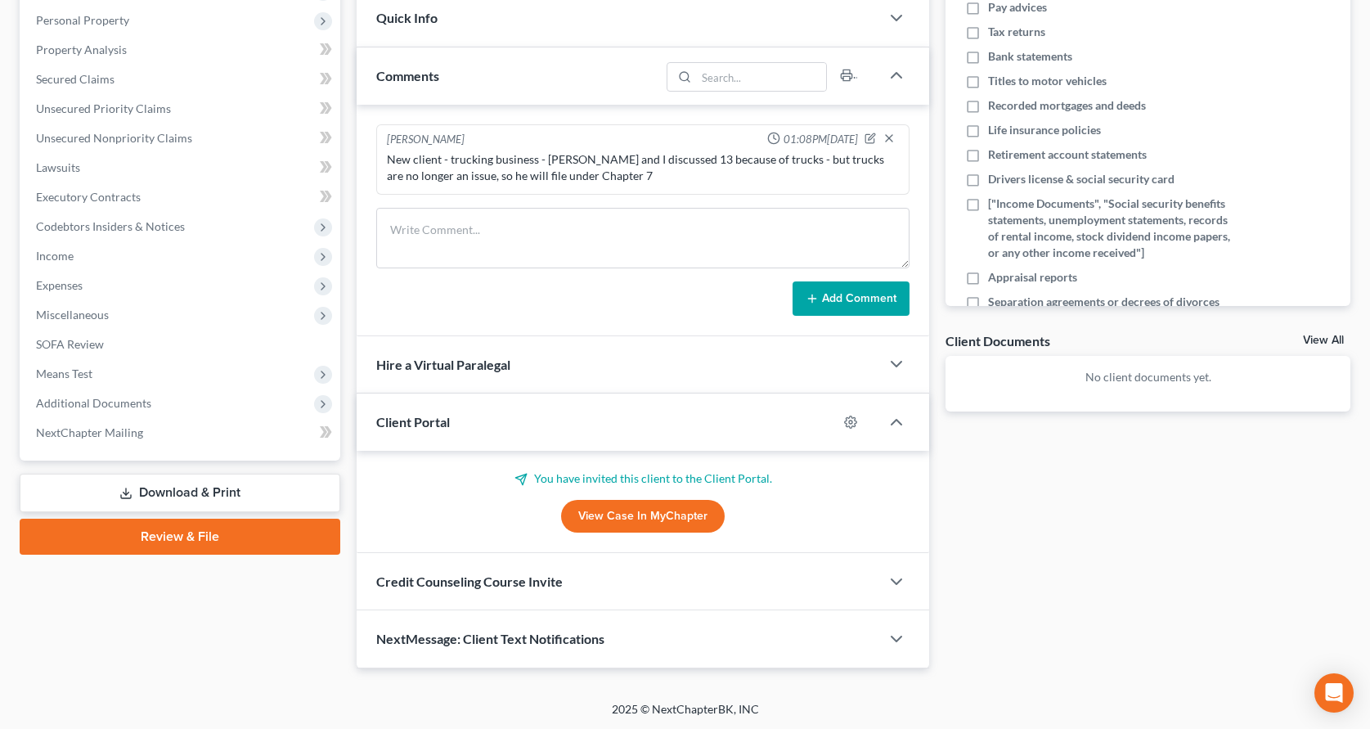
click at [655, 516] on link "View Case in MyChapter" at bounding box center [643, 516] width 164 height 33
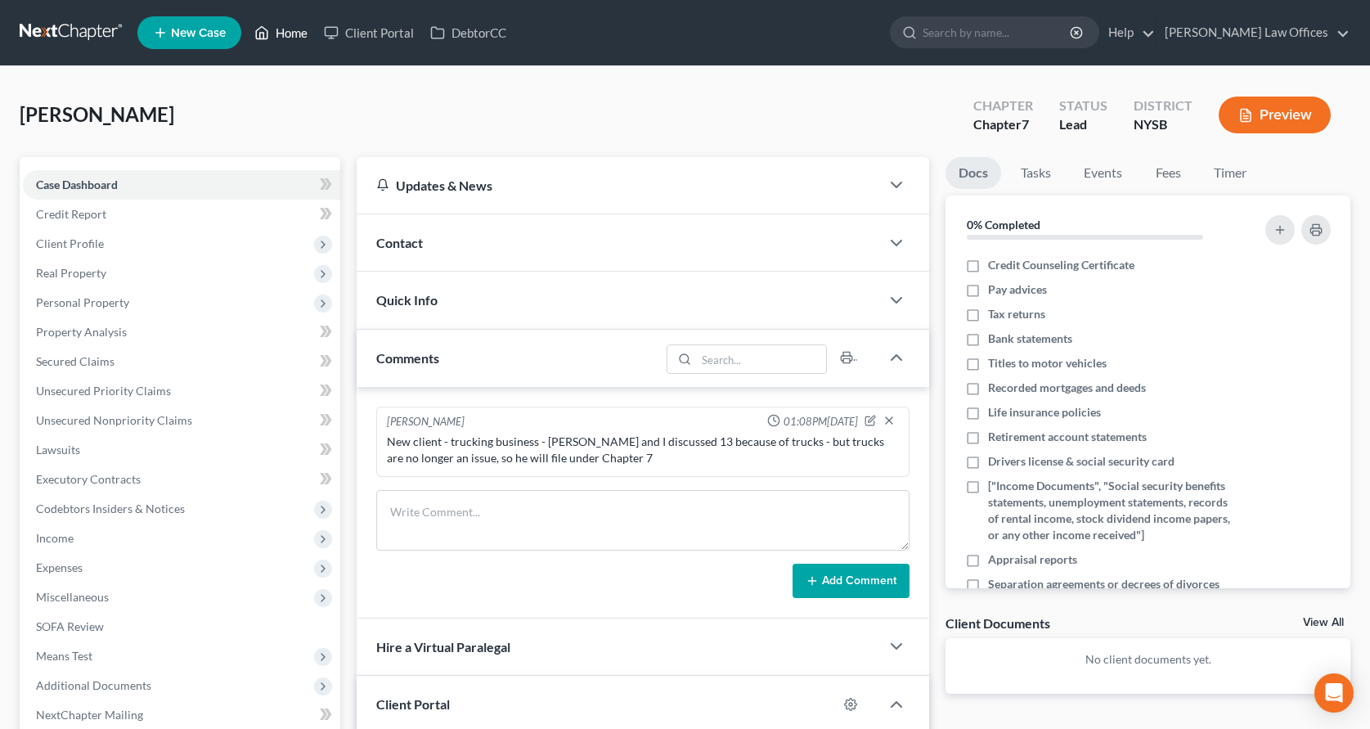
click at [293, 35] on link "Home" at bounding box center [281, 32] width 70 height 29
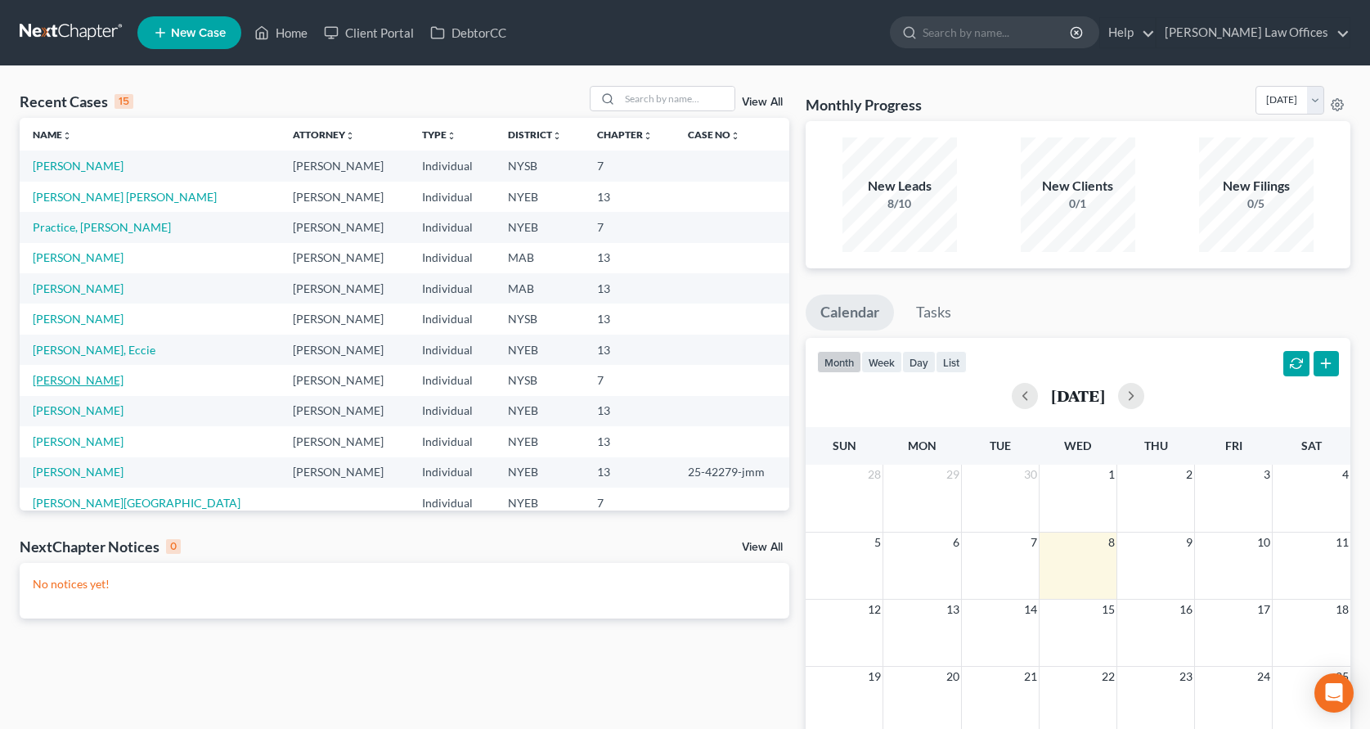
click at [88, 381] on link "[PERSON_NAME]" at bounding box center [78, 380] width 91 height 14
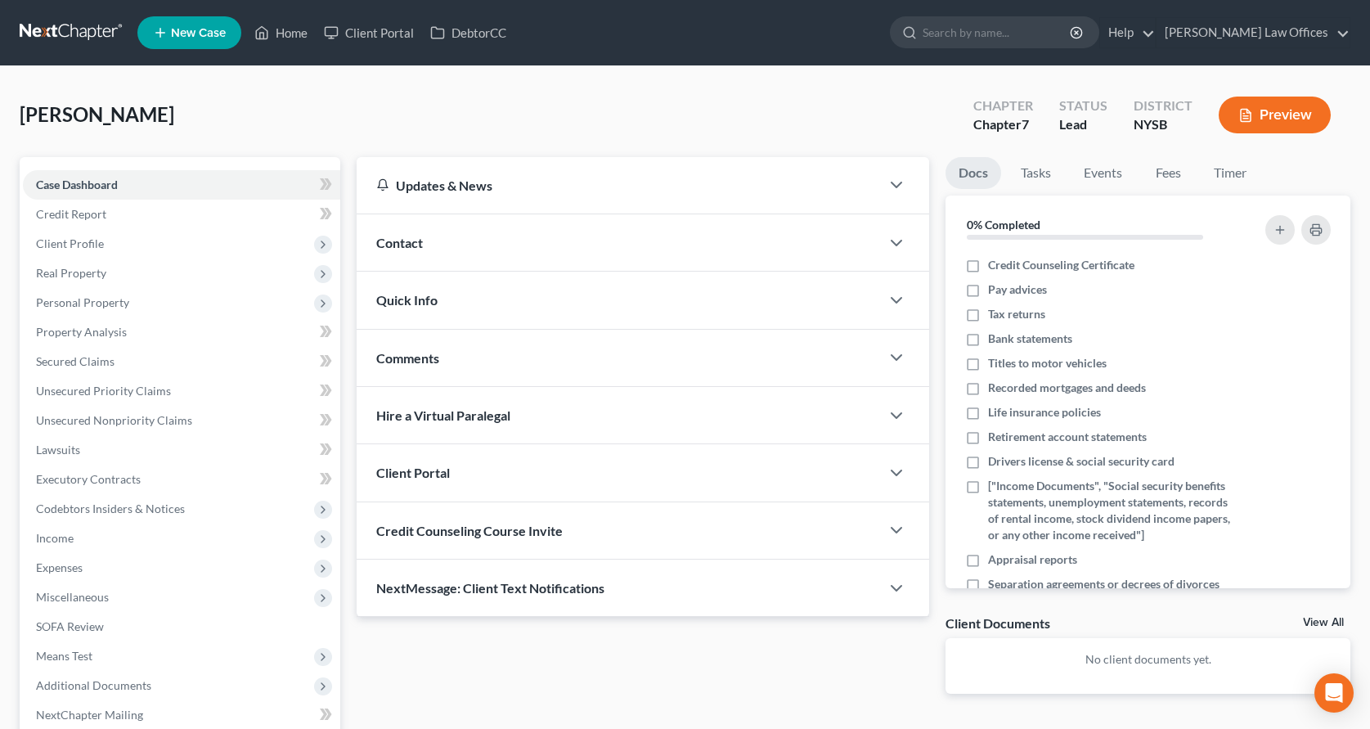
scroll to position [169, 0]
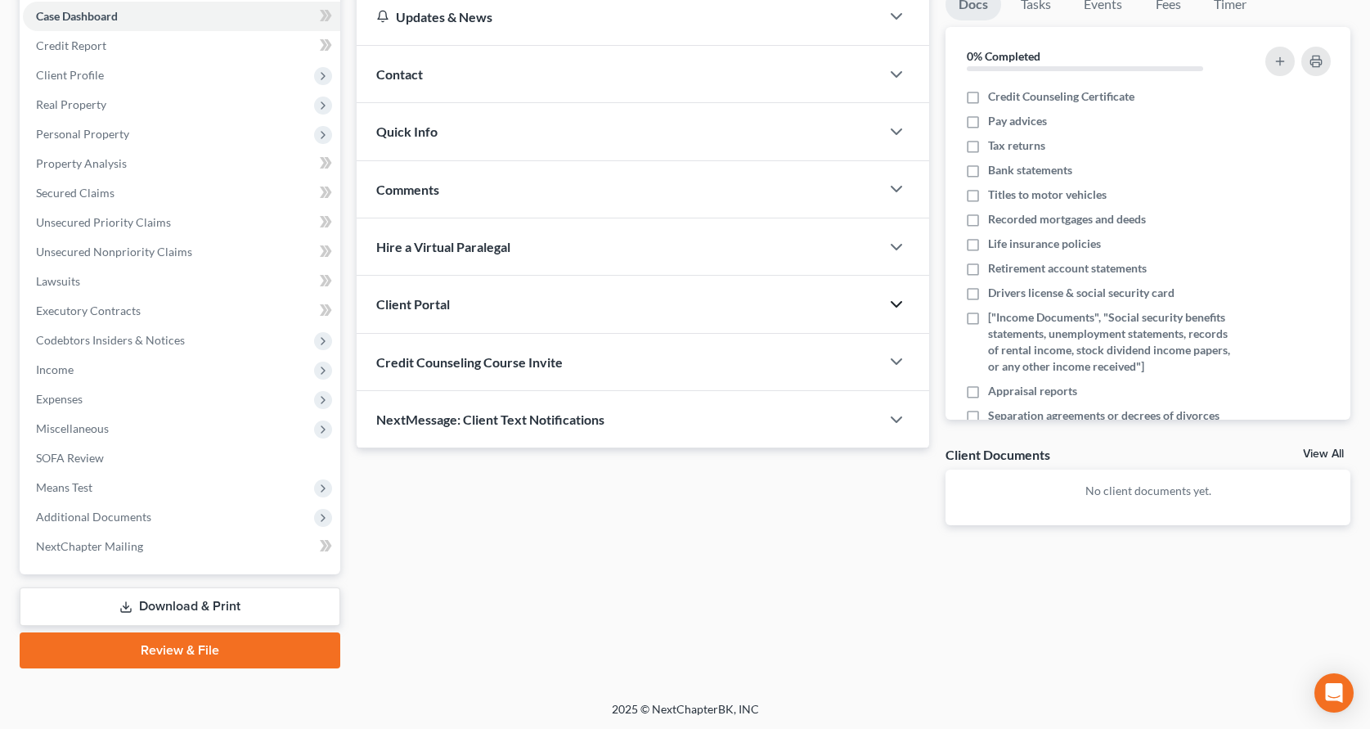
click at [894, 307] on icon "button" at bounding box center [897, 305] width 20 height 20
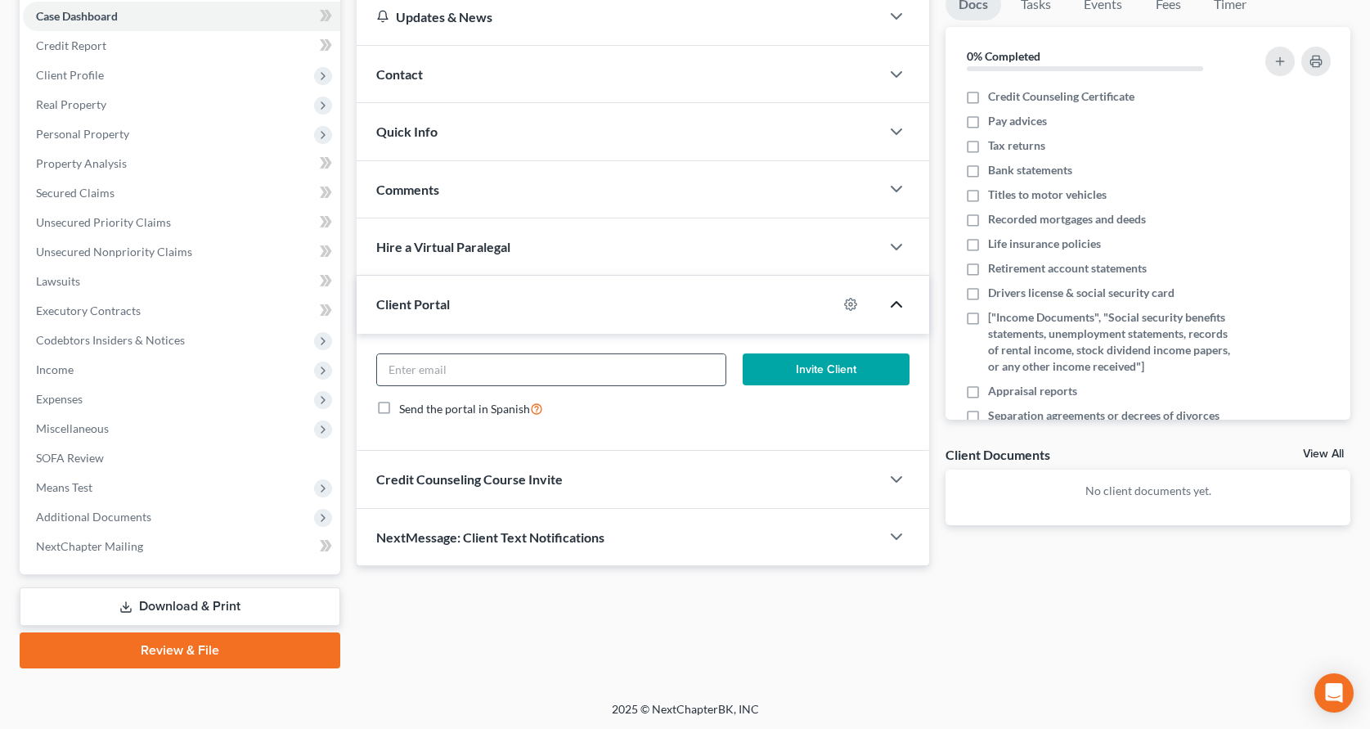
click at [506, 371] on input "email" at bounding box center [551, 369] width 349 height 31
type input "[EMAIL_ADDRESS][DOMAIN_NAME]"
click at [826, 368] on button "Invite Client" at bounding box center [826, 369] width 167 height 33
